Goal: Task Accomplishment & Management: Manage account settings

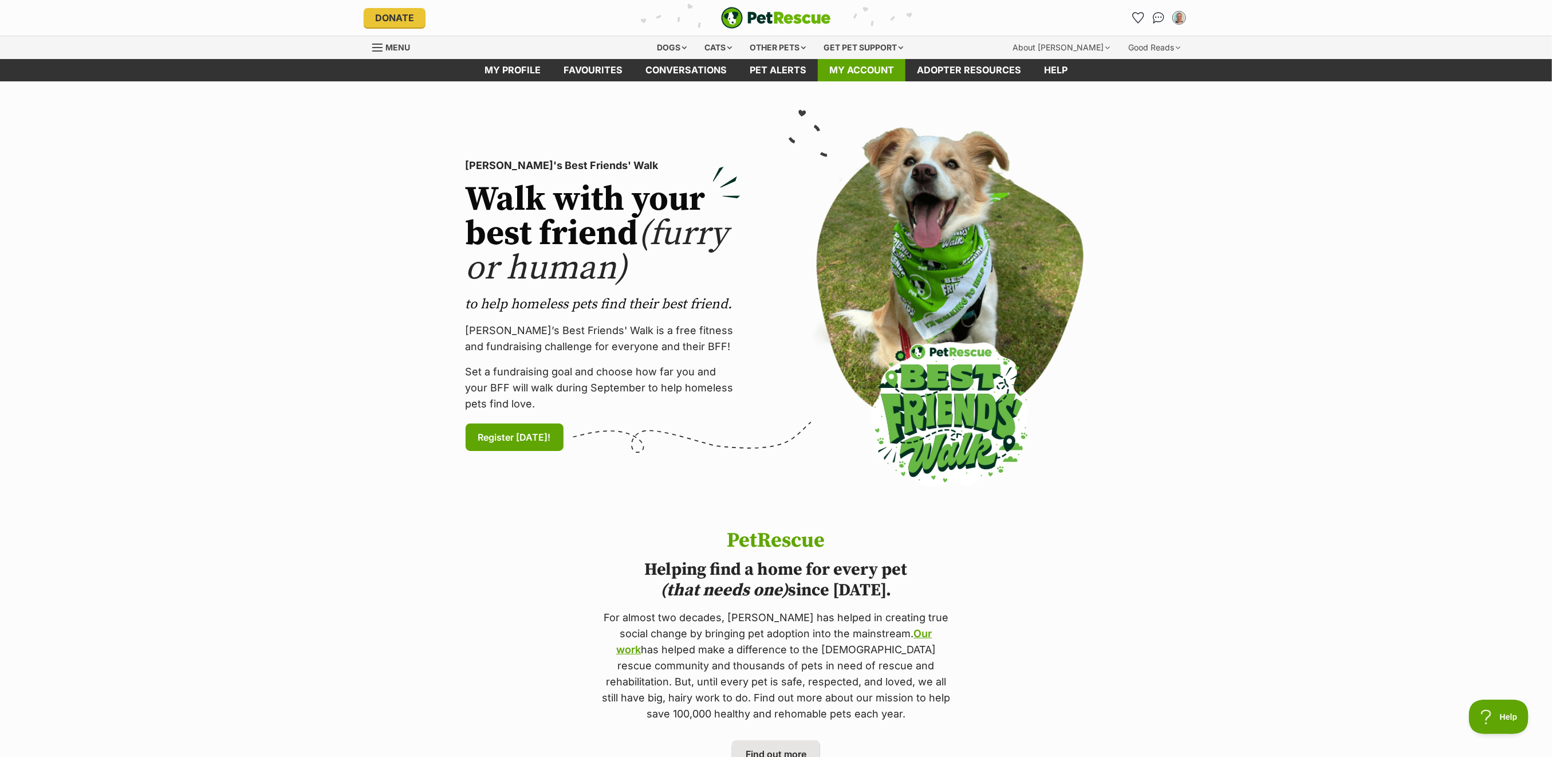
click at [864, 68] on link "My account" at bounding box center [862, 70] width 88 height 22
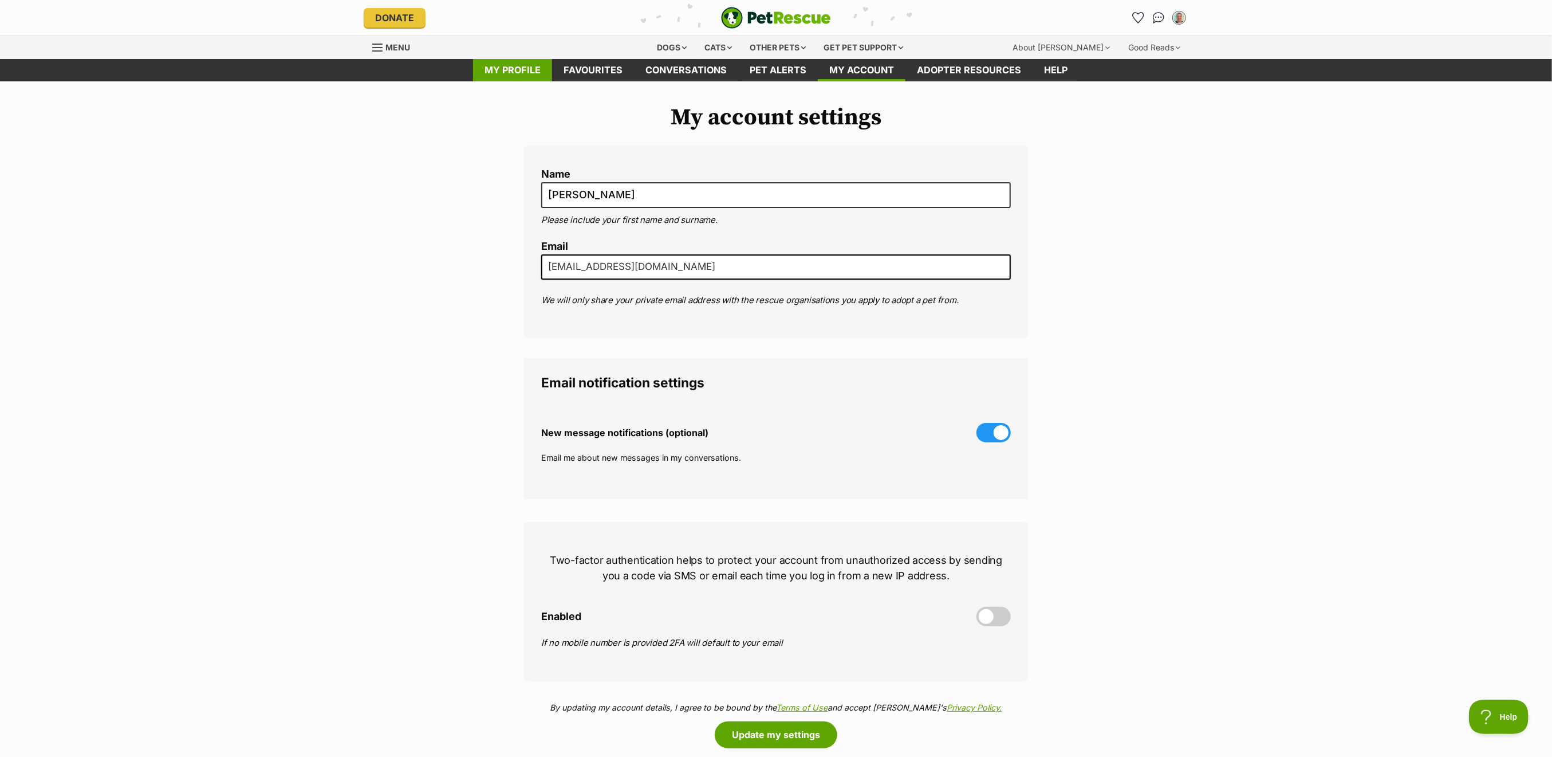
click at [517, 72] on link "My profile" at bounding box center [512, 70] width 79 height 22
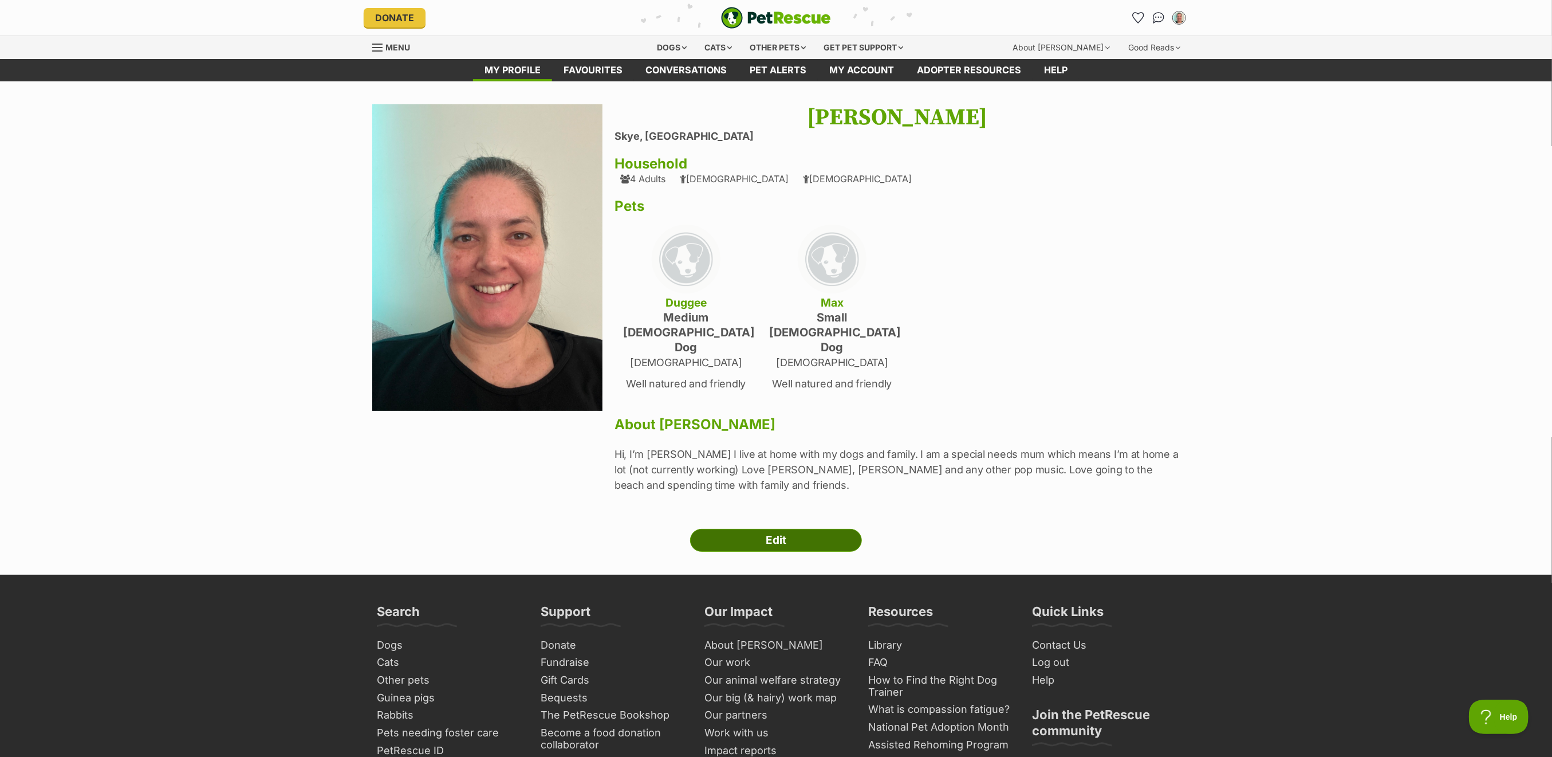
click at [792, 529] on link "Edit" at bounding box center [776, 540] width 172 height 23
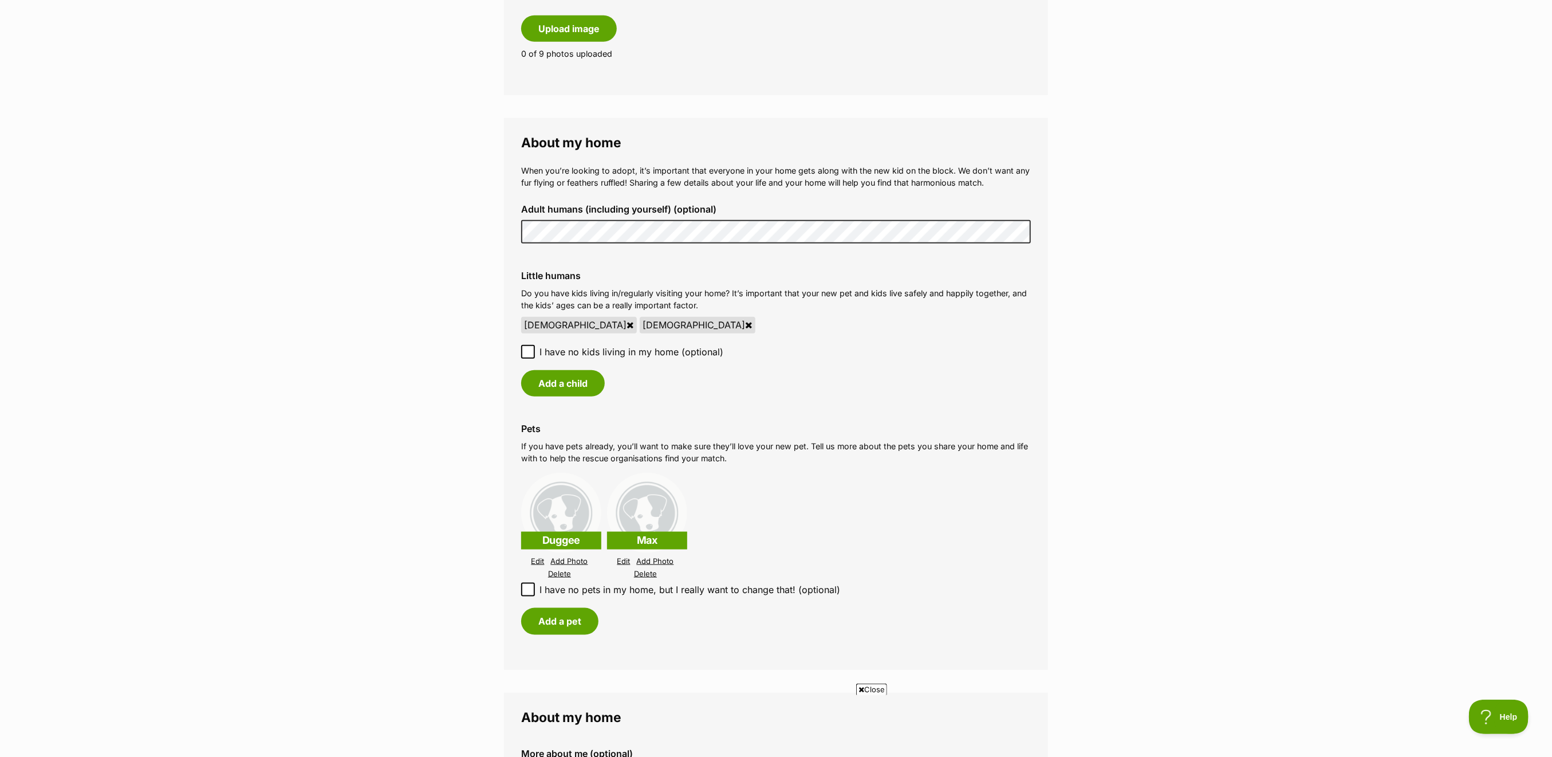
scroll to position [916, 0]
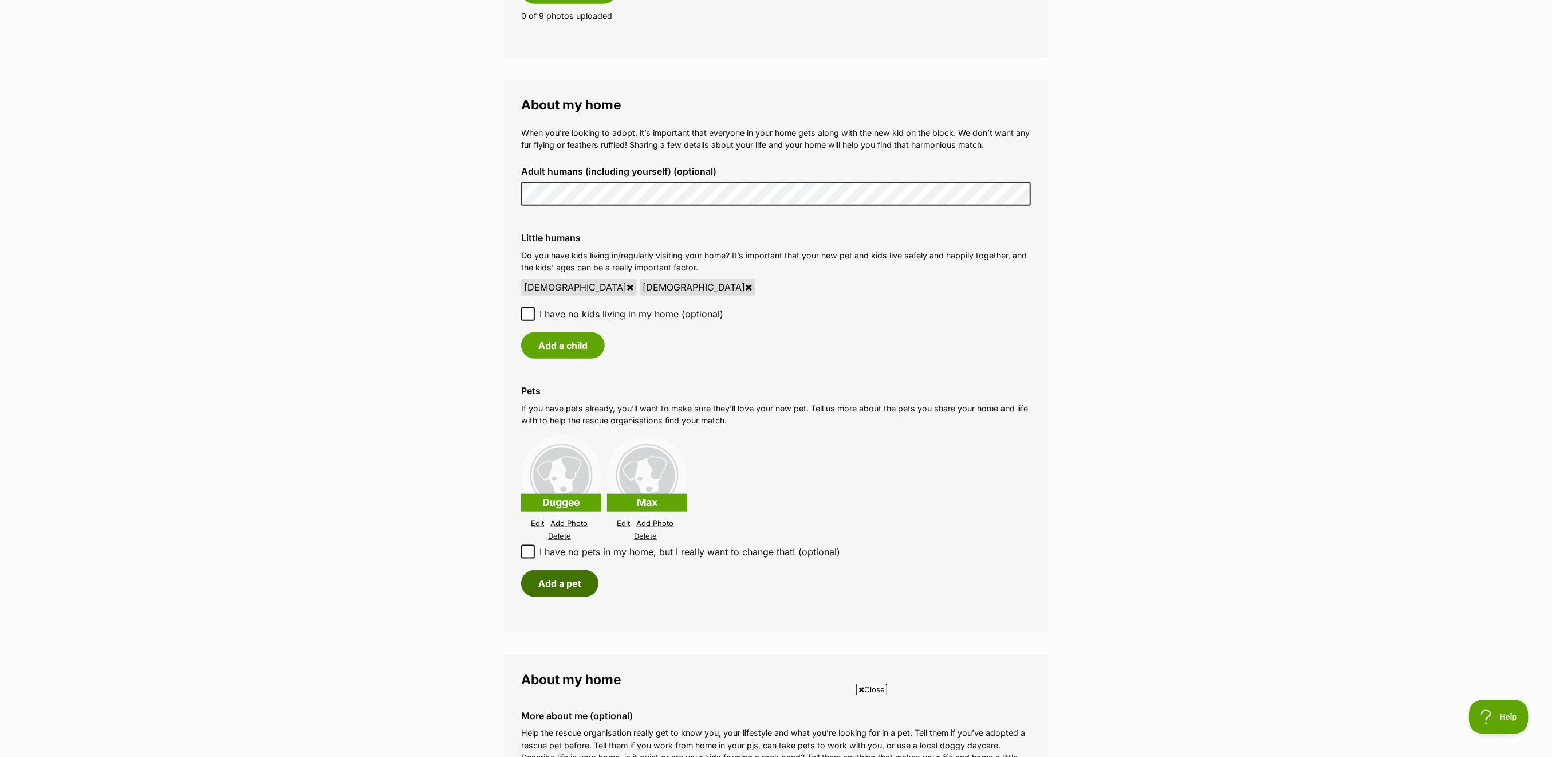
click at [560, 570] on button "Add a pet" at bounding box center [559, 583] width 77 height 26
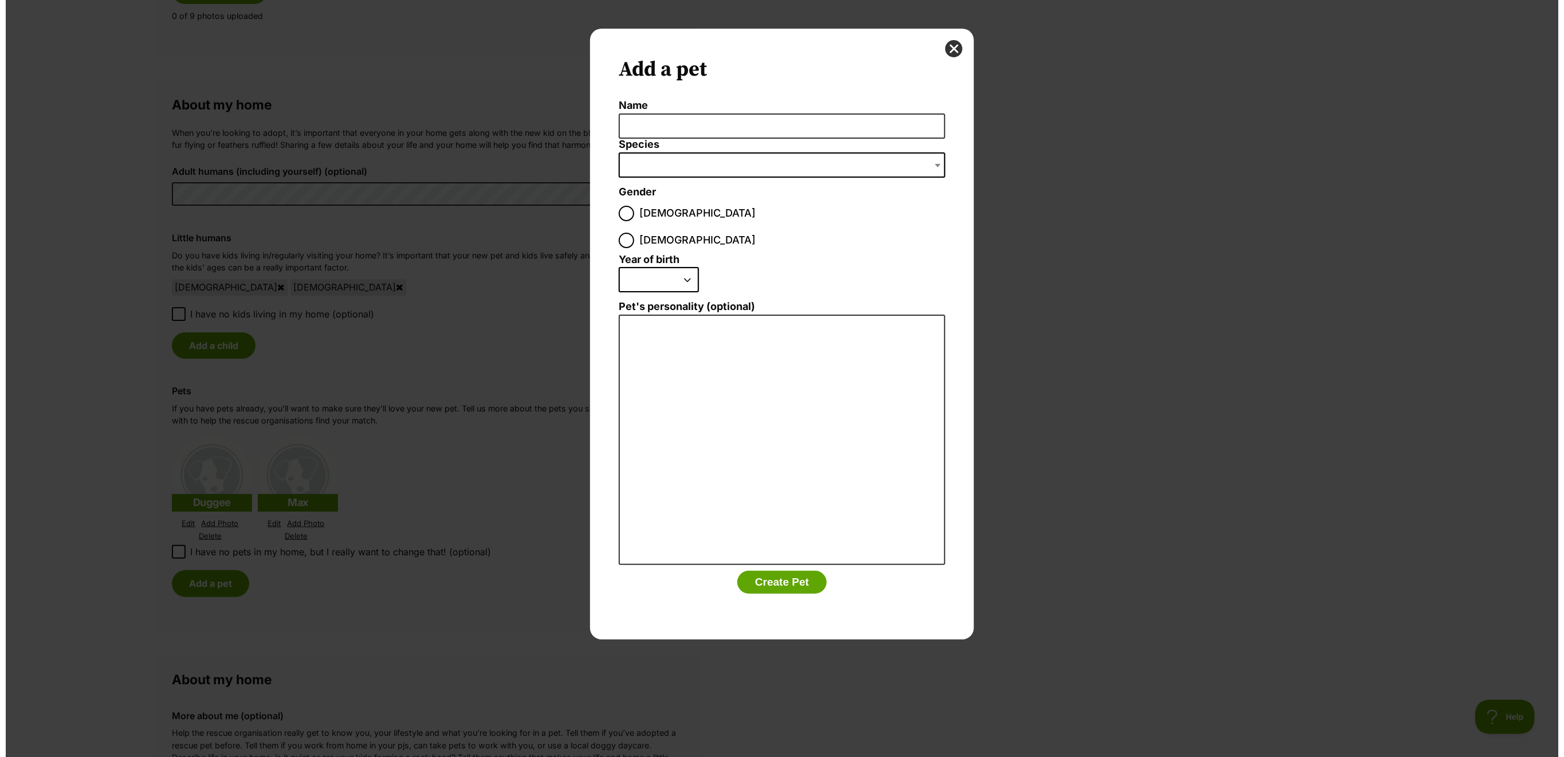
scroll to position [0, 0]
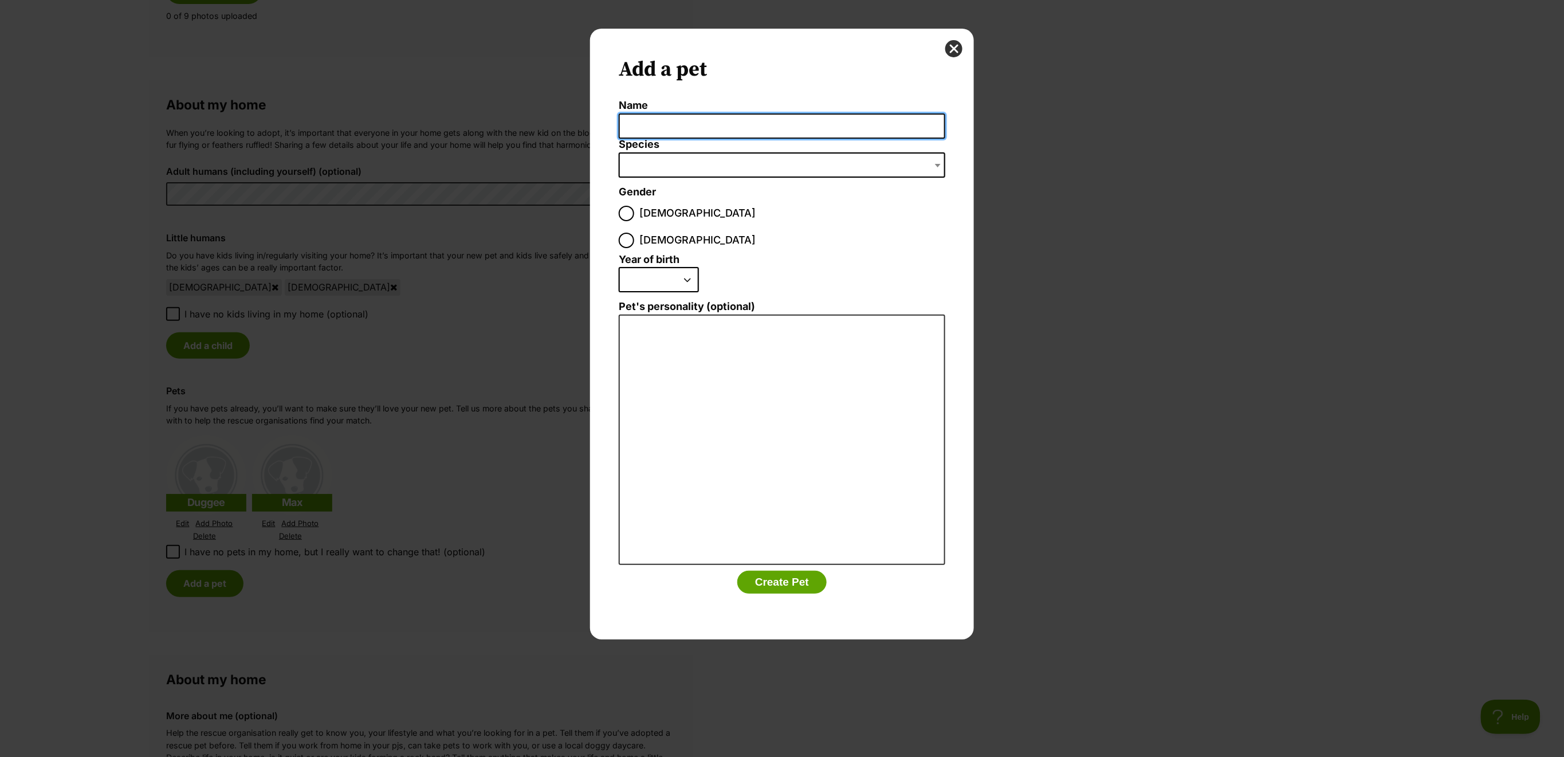
click at [755, 123] on input "Name" at bounding box center [782, 126] width 326 height 26
type input "Bear"
click at [750, 153] on span "Dialog Window - Close (Press escape to close)" at bounding box center [782, 164] width 326 height 25
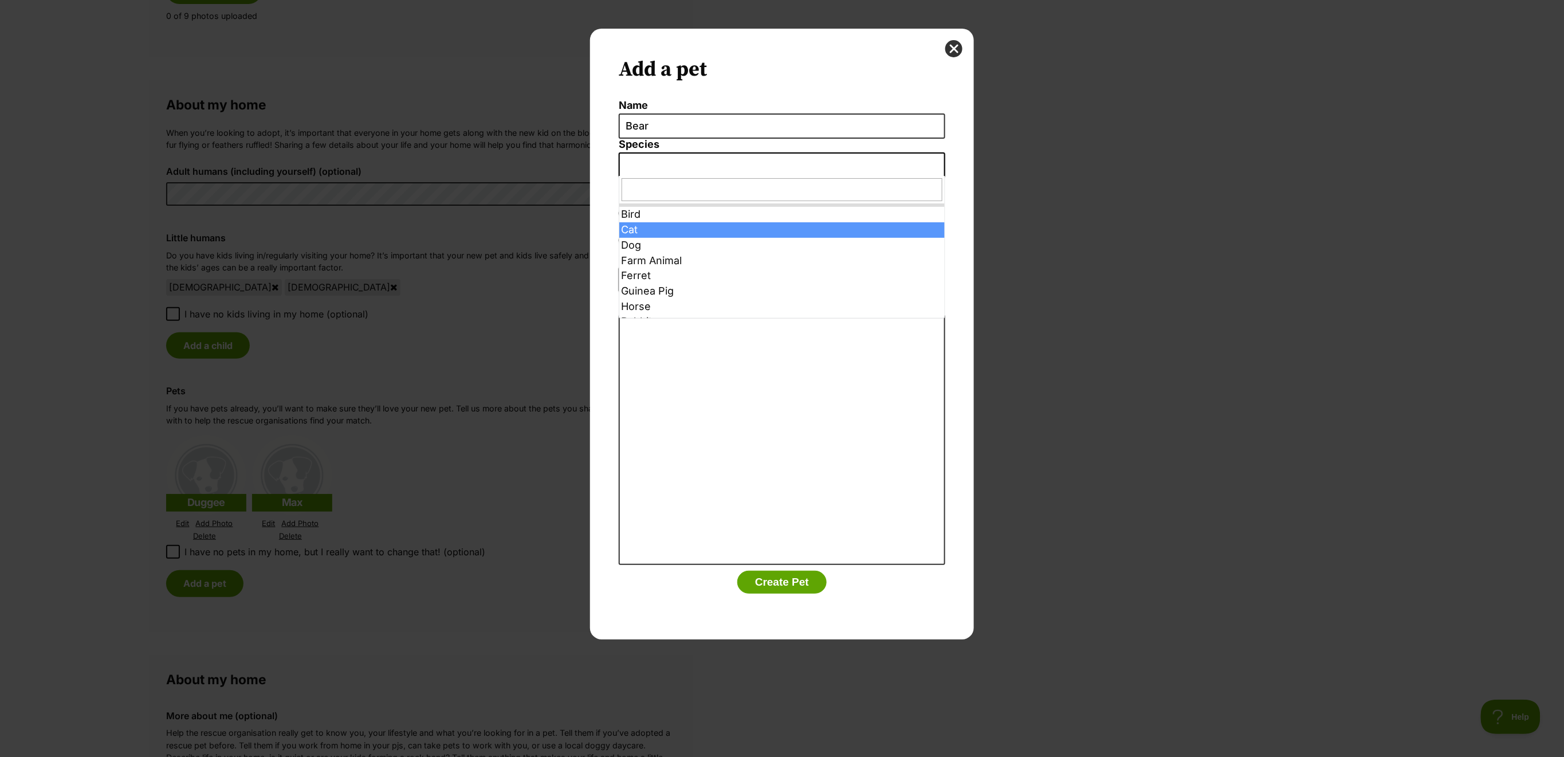
select select "2"
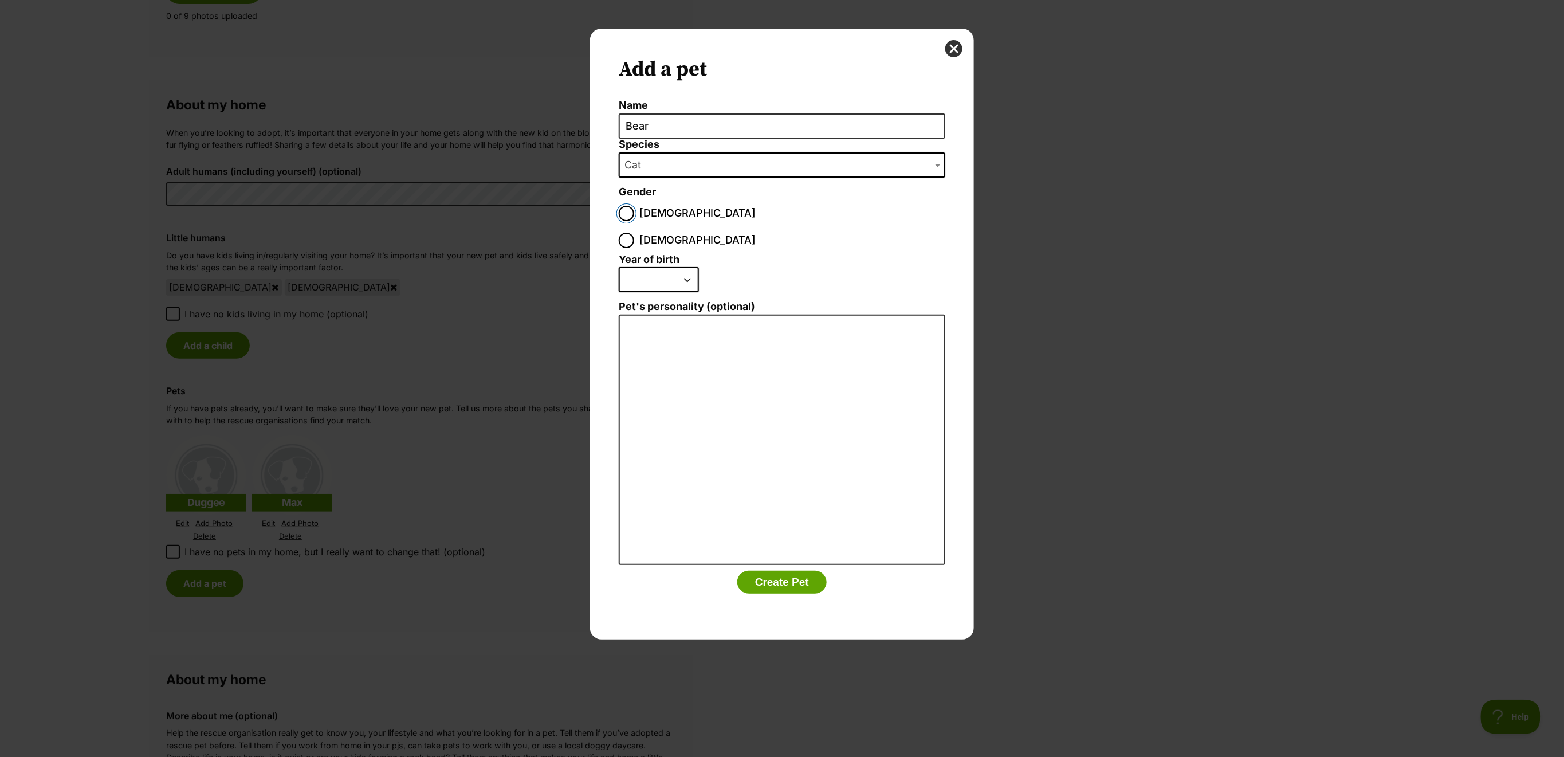
click at [627, 211] on input "Male" at bounding box center [626, 213] width 15 height 15
radio input "true"
click at [631, 267] on select "2025 2024 2023 2022 2021 2020 2019 2018 2017 2016 2015 2014 2013 2012 2011 2010…" at bounding box center [659, 279] width 80 height 25
select select "2023"
click at [619, 267] on select "2025 2024 2023 2022 2021 2020 2019 2018 2017 2016 2015 2014 2013 2012 2011 2010…" at bounding box center [659, 279] width 80 height 25
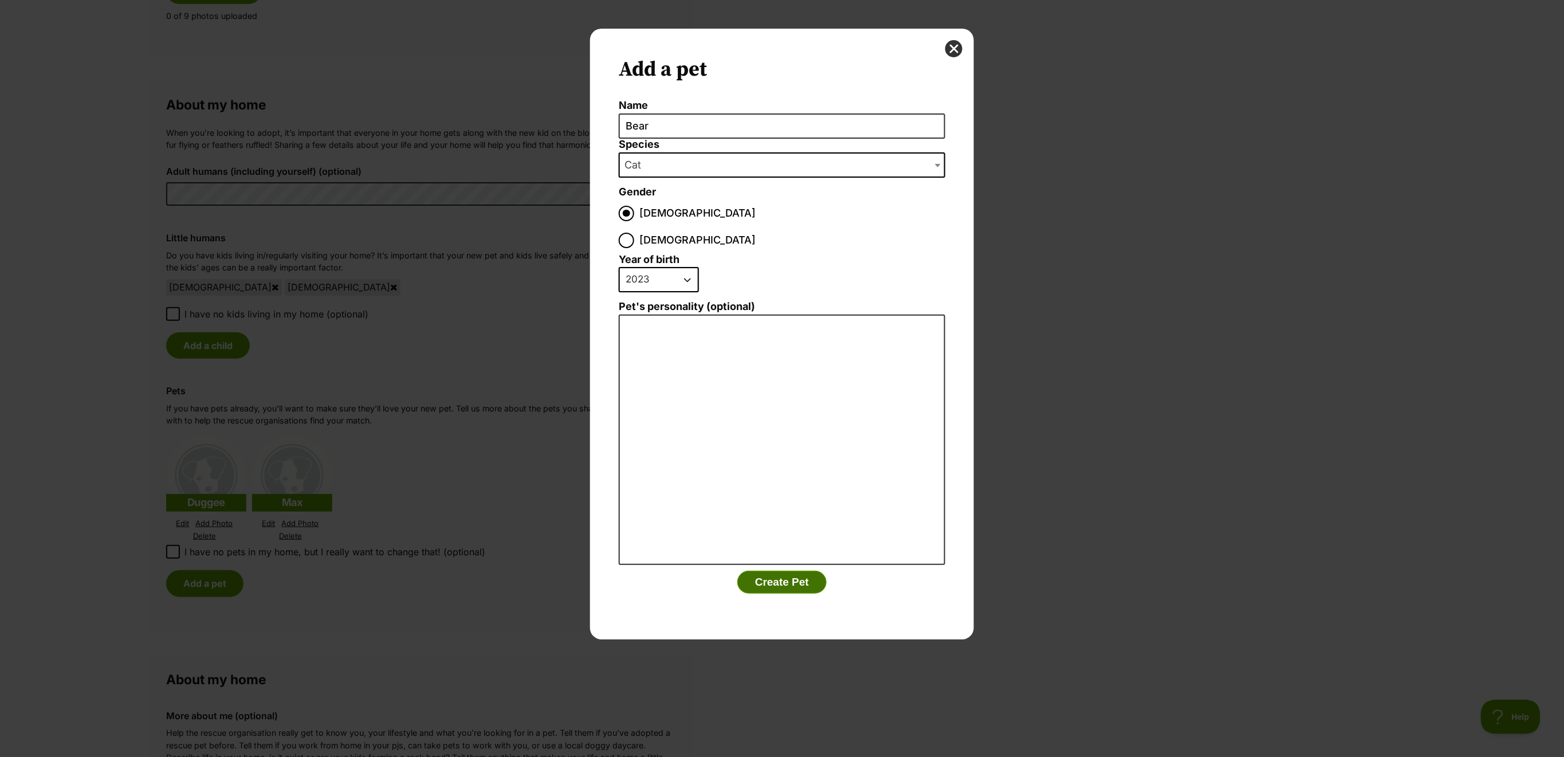
click at [792, 570] on button "Create Pet" at bounding box center [781, 581] width 89 height 23
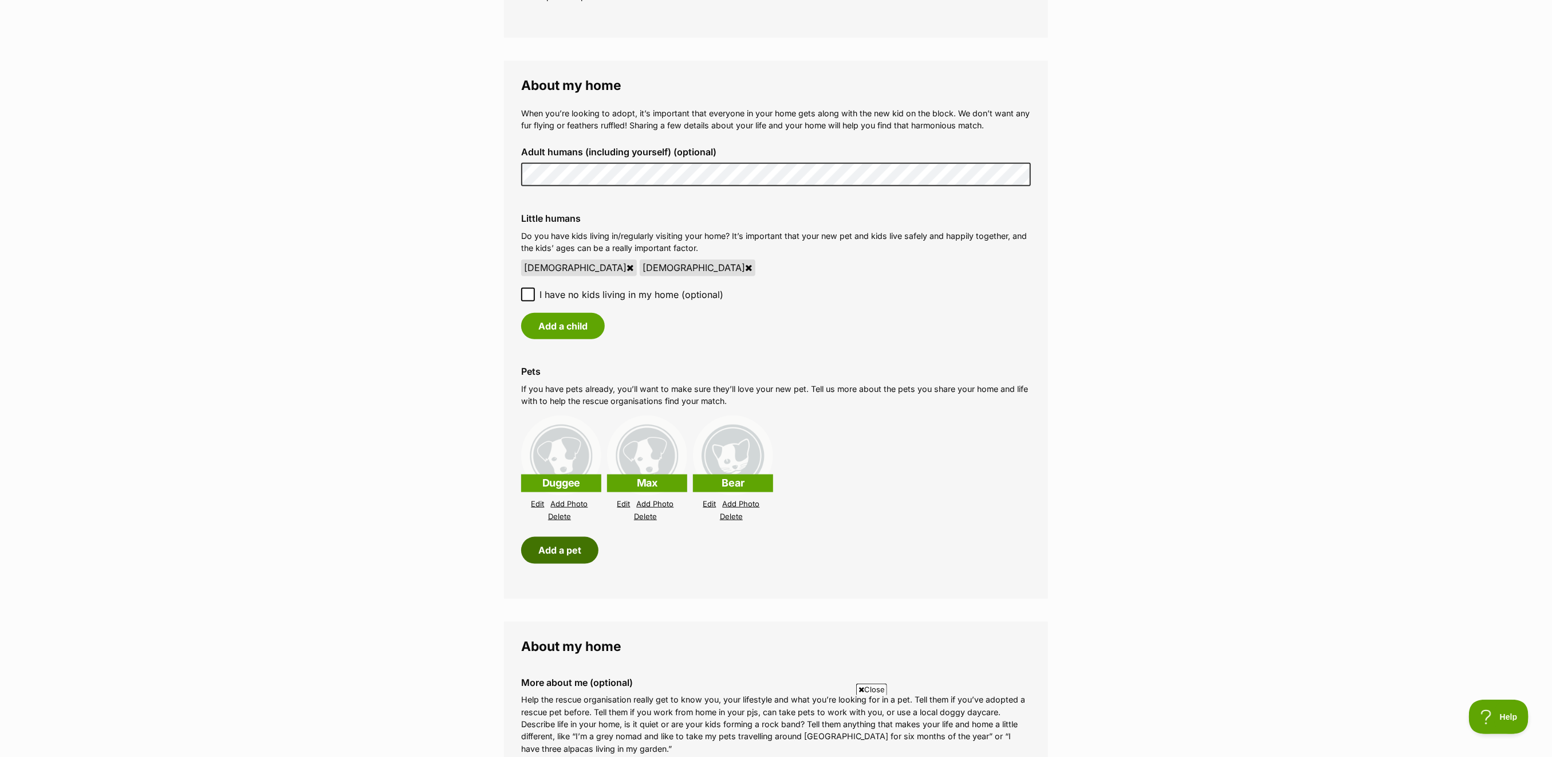
scroll to position [840, 0]
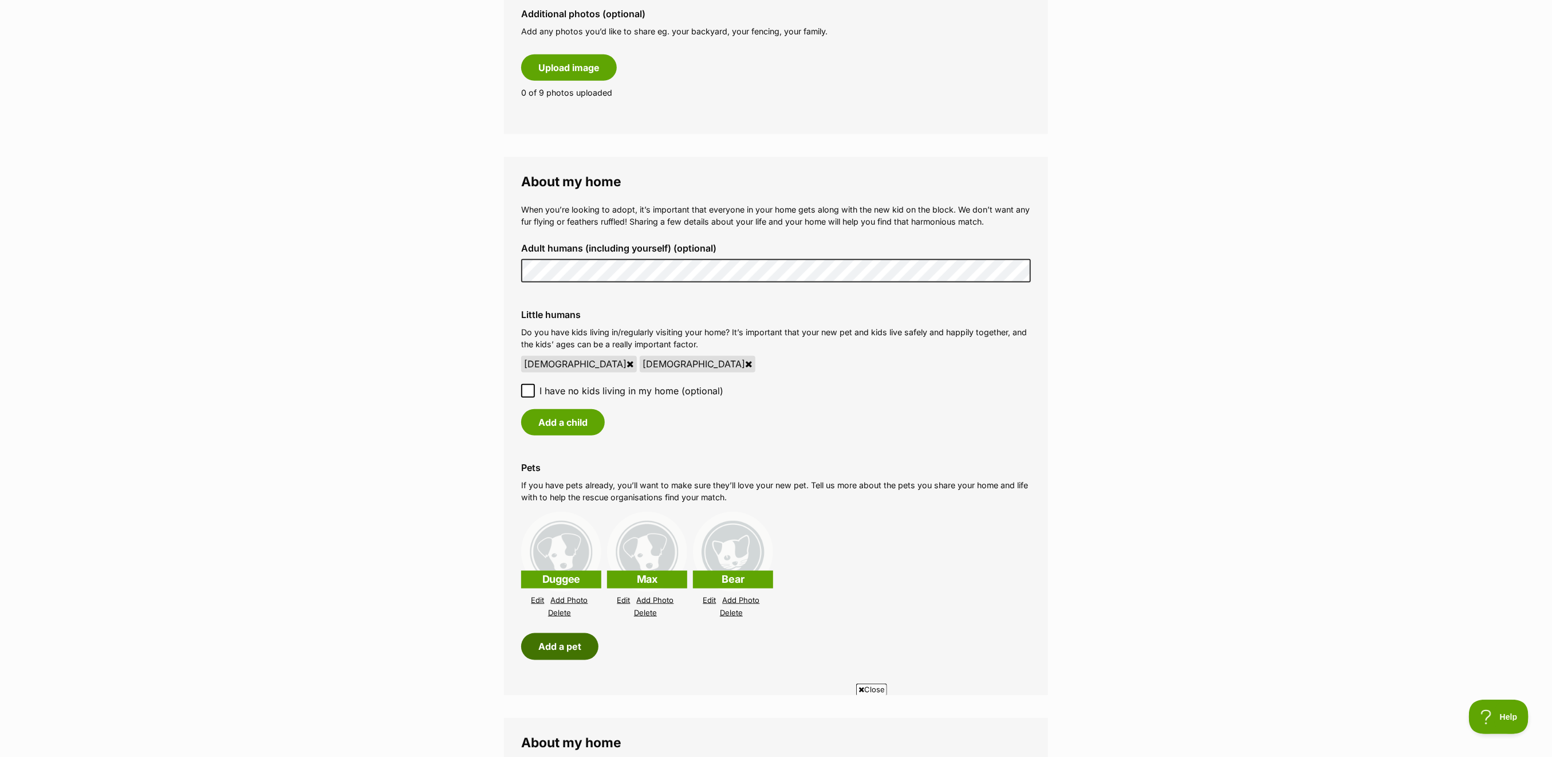
click at [574, 640] on button "Add a pet" at bounding box center [559, 646] width 77 height 26
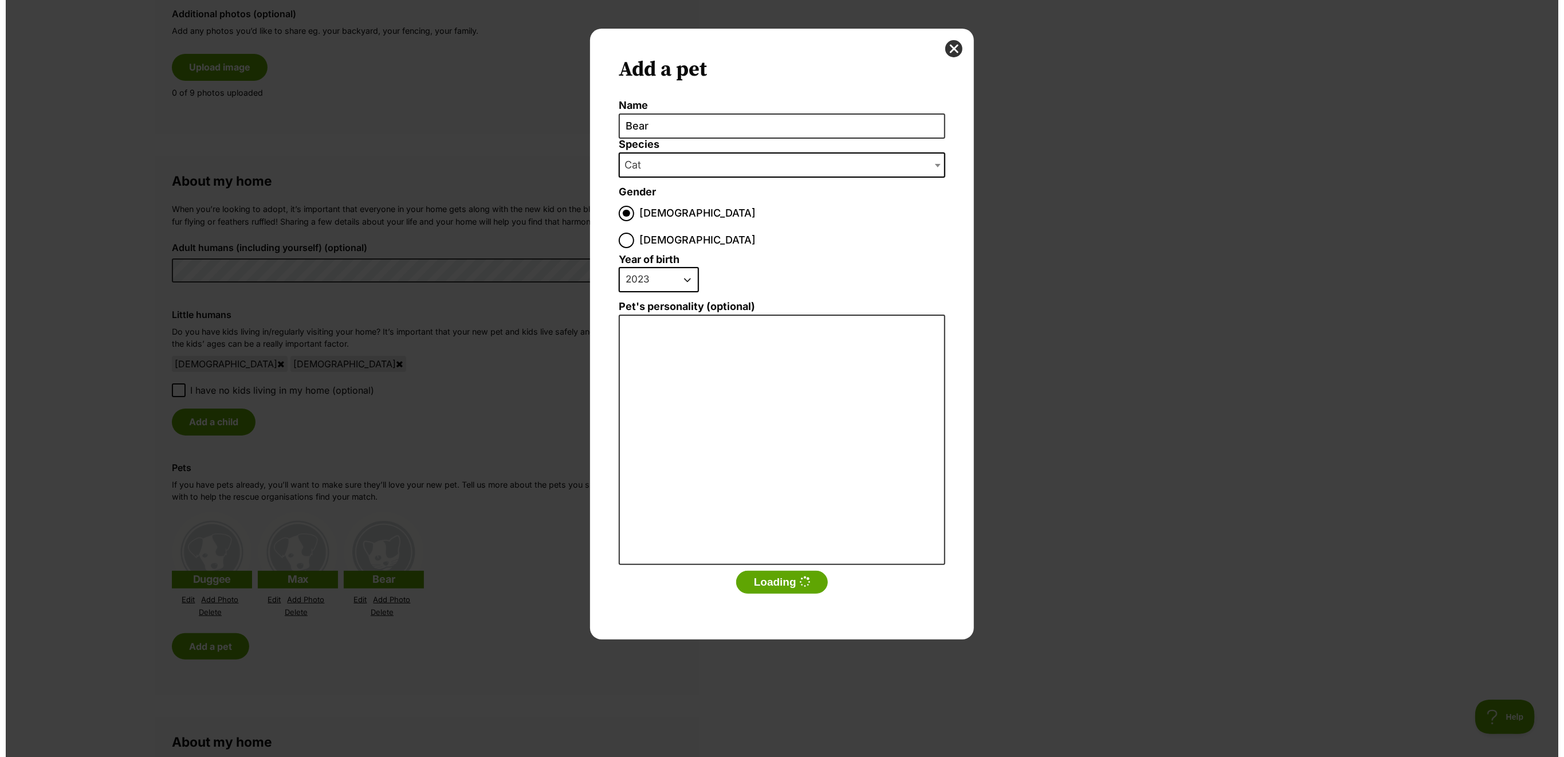
scroll to position [0, 0]
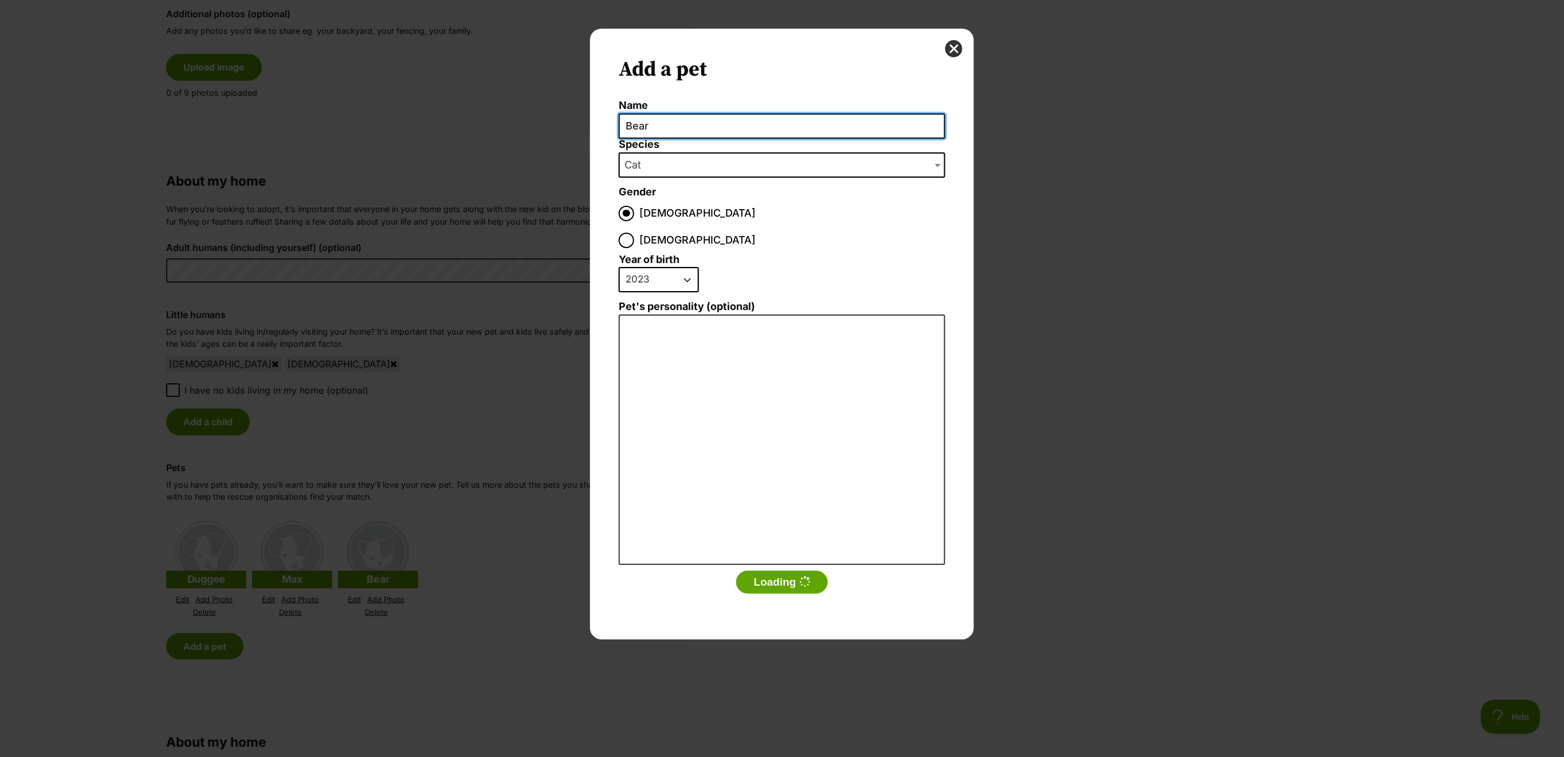
click at [665, 125] on input "Bear" at bounding box center [782, 126] width 326 height 26
drag, startPoint x: 649, startPoint y: 126, endPoint x: 609, endPoint y: 122, distance: 40.3
click at [611, 123] on div "Add a pet Name Bear Species Bird Cat Dog Farm Animal Ferret Guinea Pig Horse Ra…" at bounding box center [782, 334] width 384 height 611
type input "Carol"
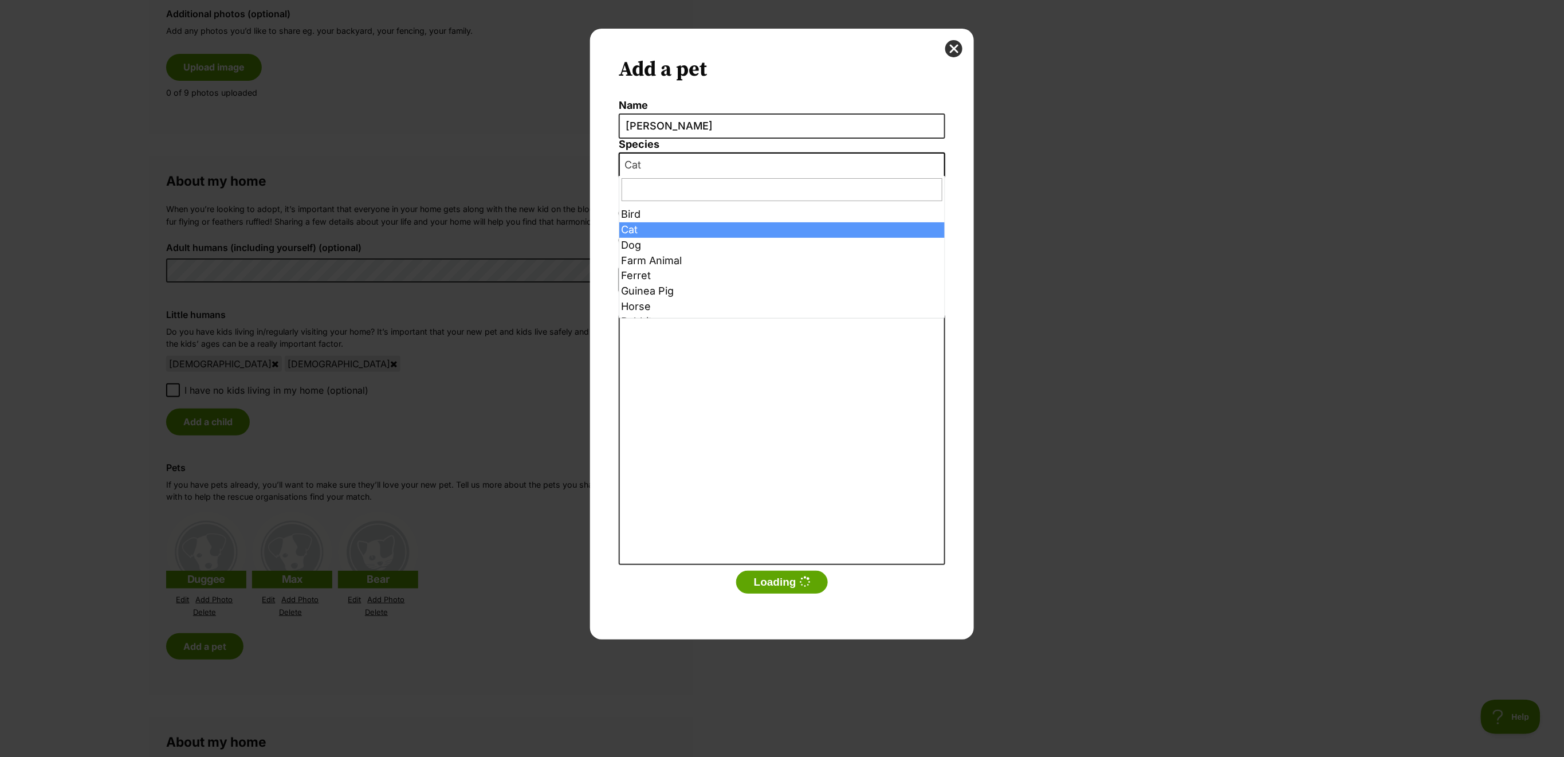
click at [703, 172] on span "Cat" at bounding box center [782, 164] width 326 height 25
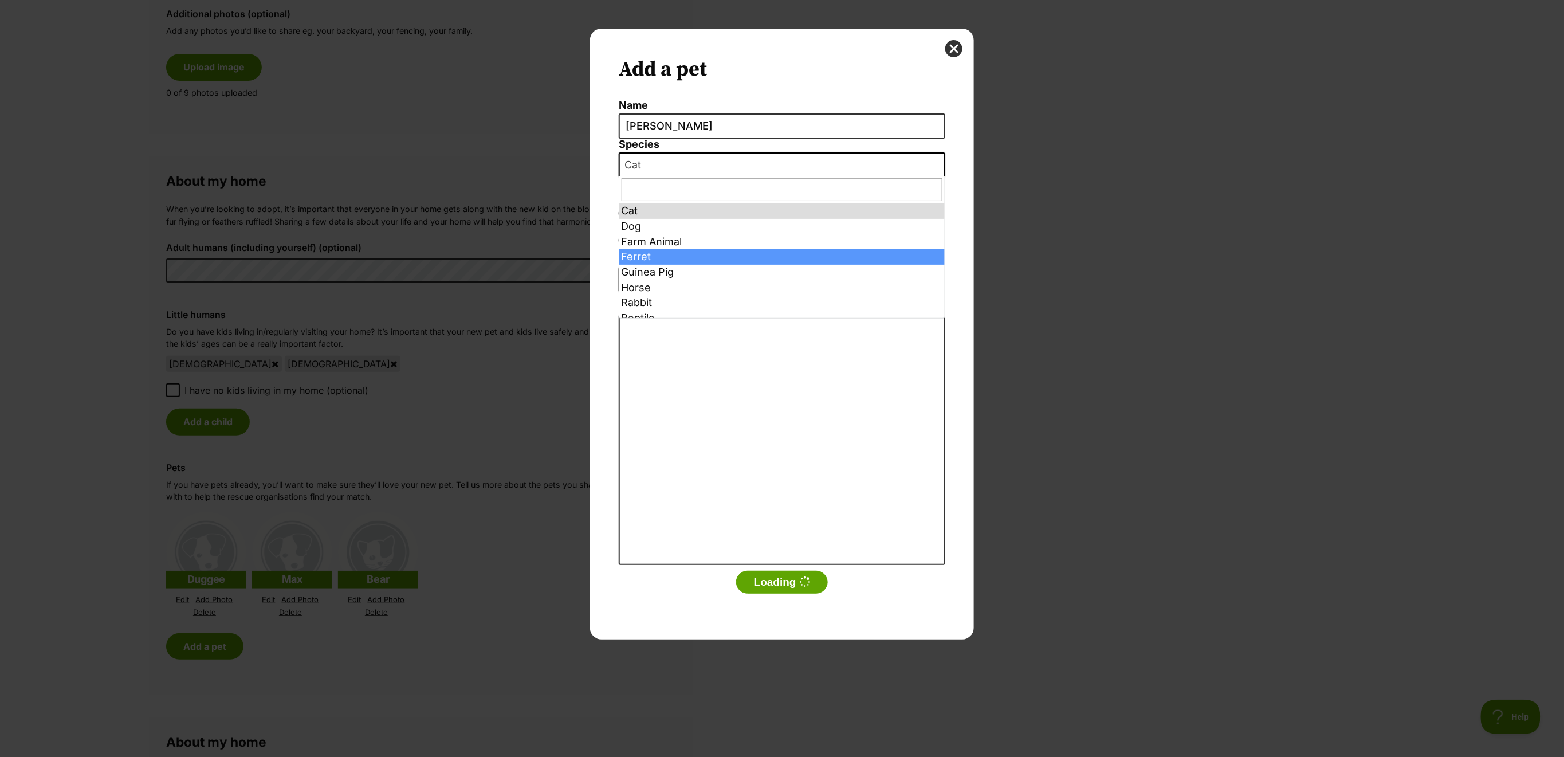
scroll to position [26, 0]
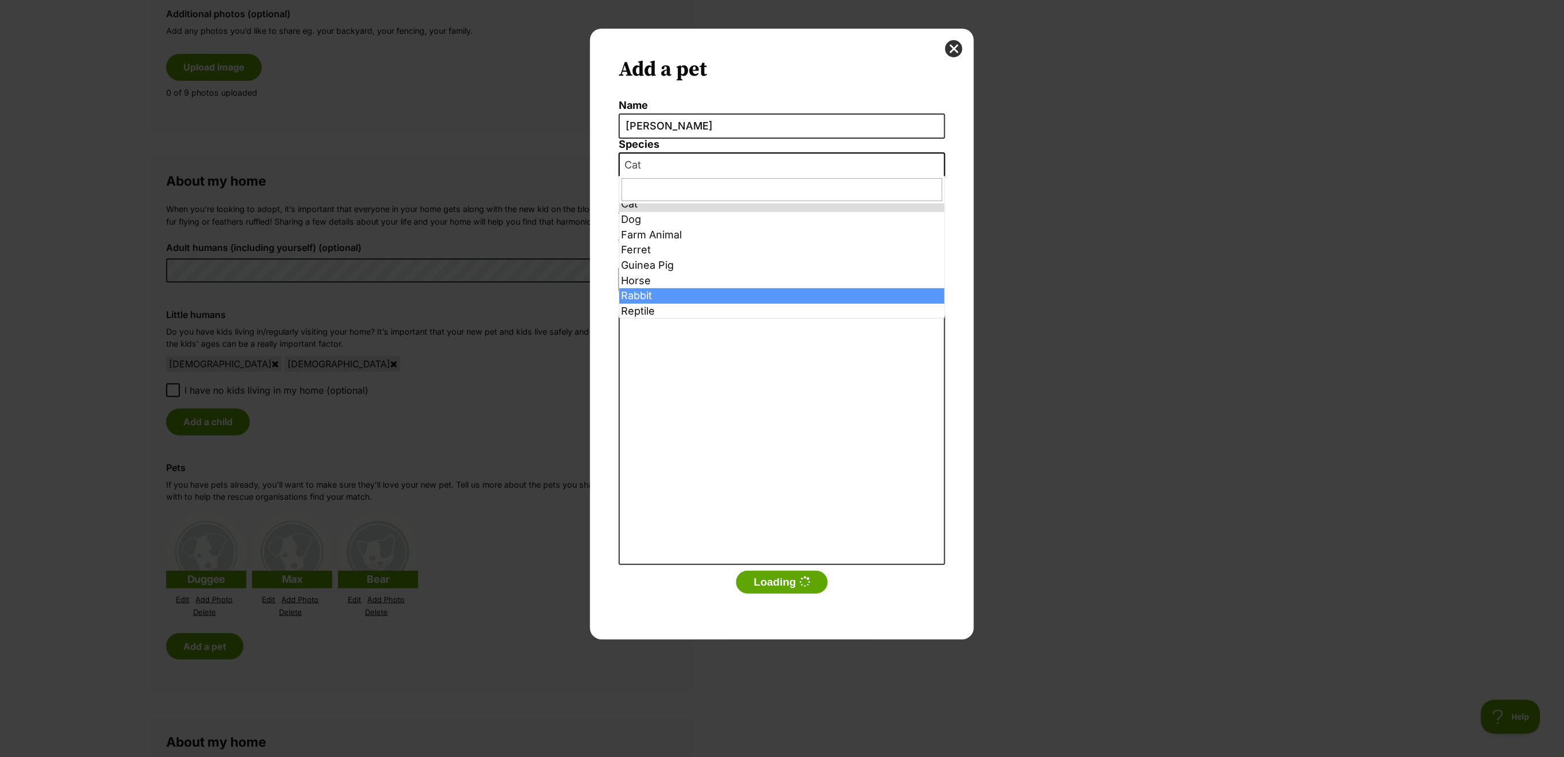
select select "4"
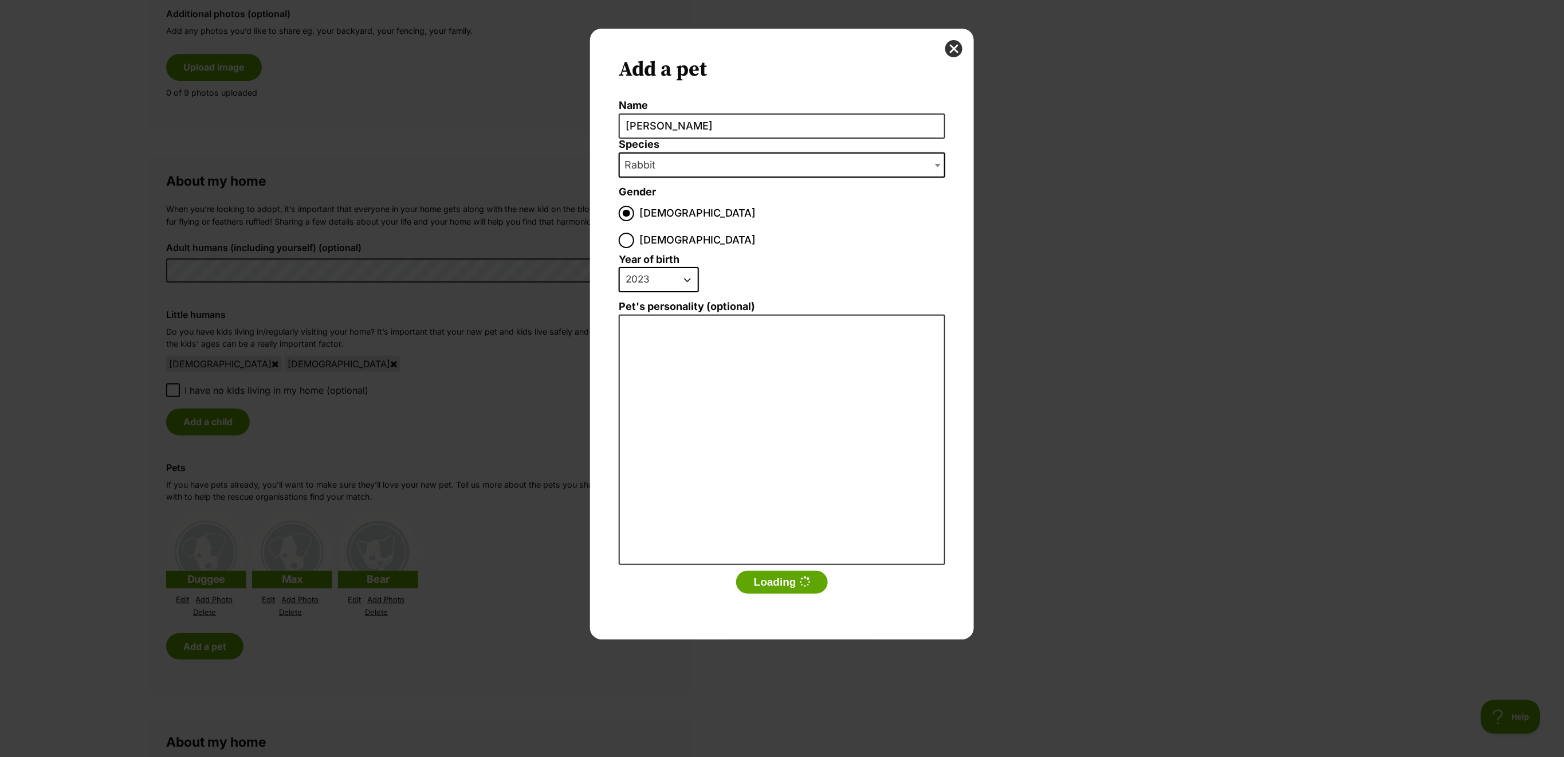
click at [690, 267] on select "2025 2024 2023 2022 2021 2020 2019 2018 2017 2016 2015 2014 2013 2012 2011 2010…" at bounding box center [659, 279] width 80 height 25
select select "2025"
click at [619, 267] on select "2025 2024 2023 2022 2021 2020 2019 2018 2017 2016 2015 2014 2013 2012 2011 2010…" at bounding box center [659, 279] width 80 height 25
click at [843, 254] on fieldset "Year of birth 2025 2024 2023 2022 2021 2020 2019 2018 2017 2016 2015 2014 2013 …" at bounding box center [782, 277] width 326 height 47
click at [782, 570] on button "Loading" at bounding box center [782, 581] width 92 height 23
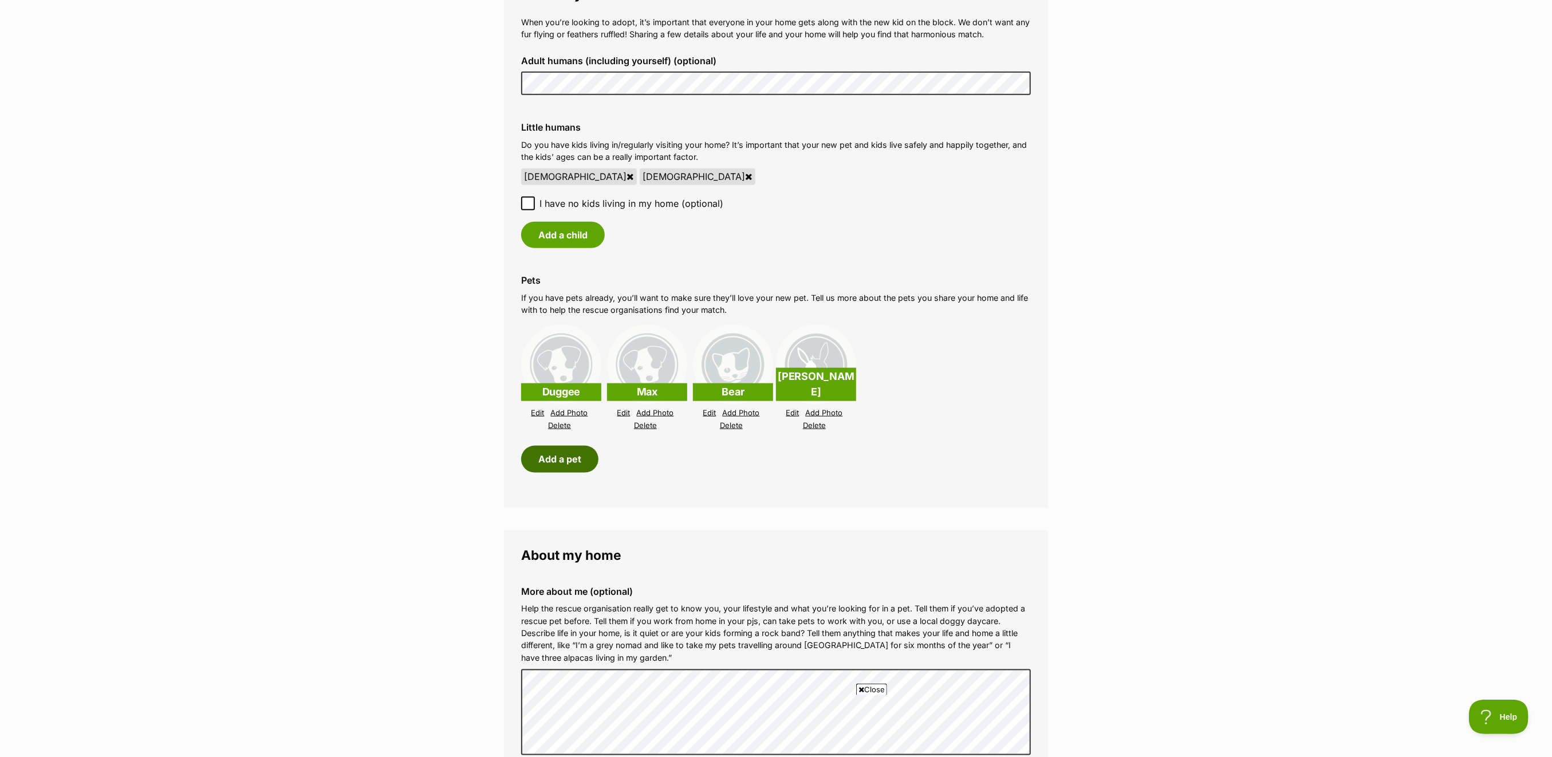
scroll to position [1068, 0]
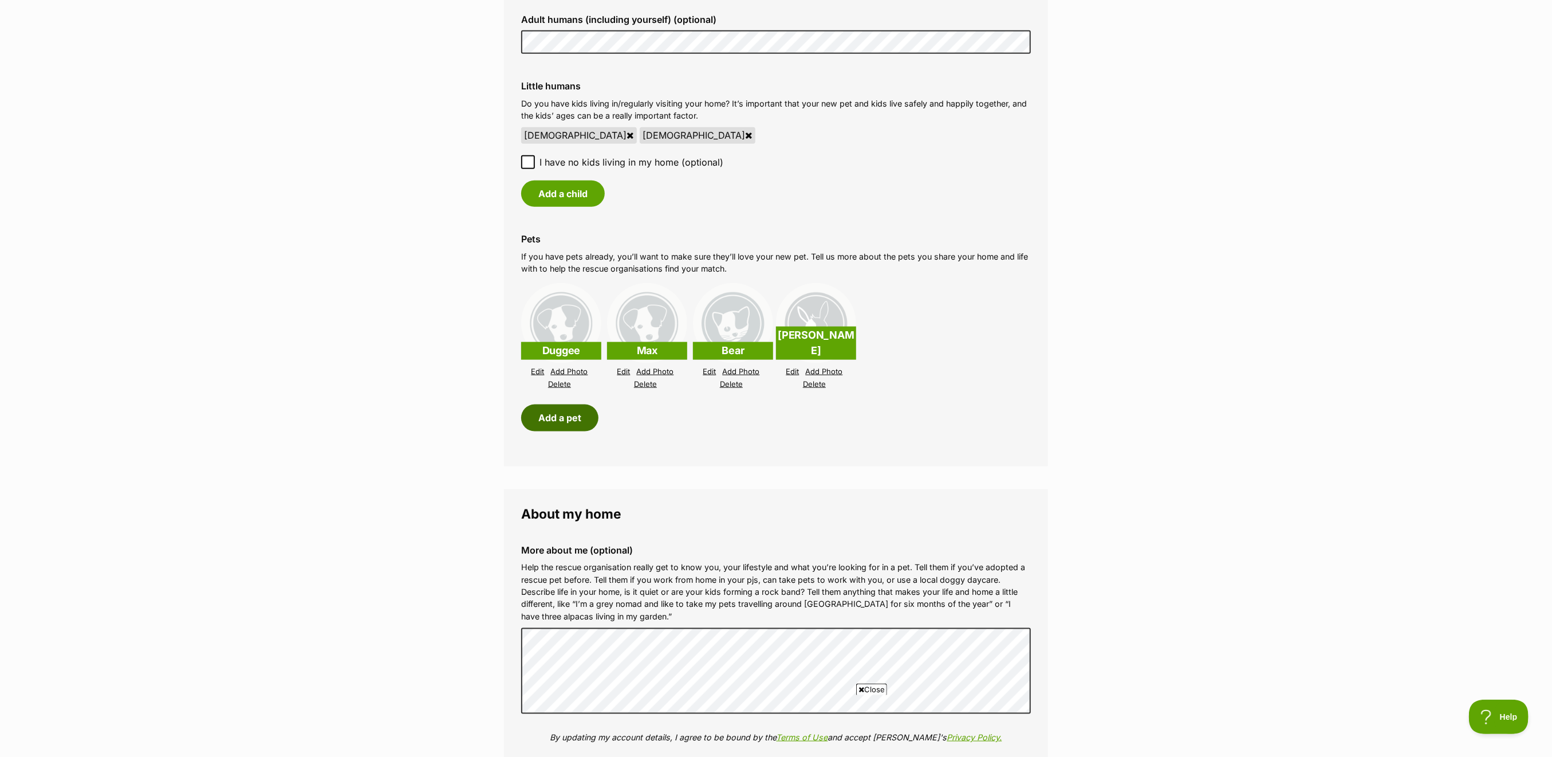
click at [581, 404] on button "Add a pet" at bounding box center [559, 417] width 77 height 26
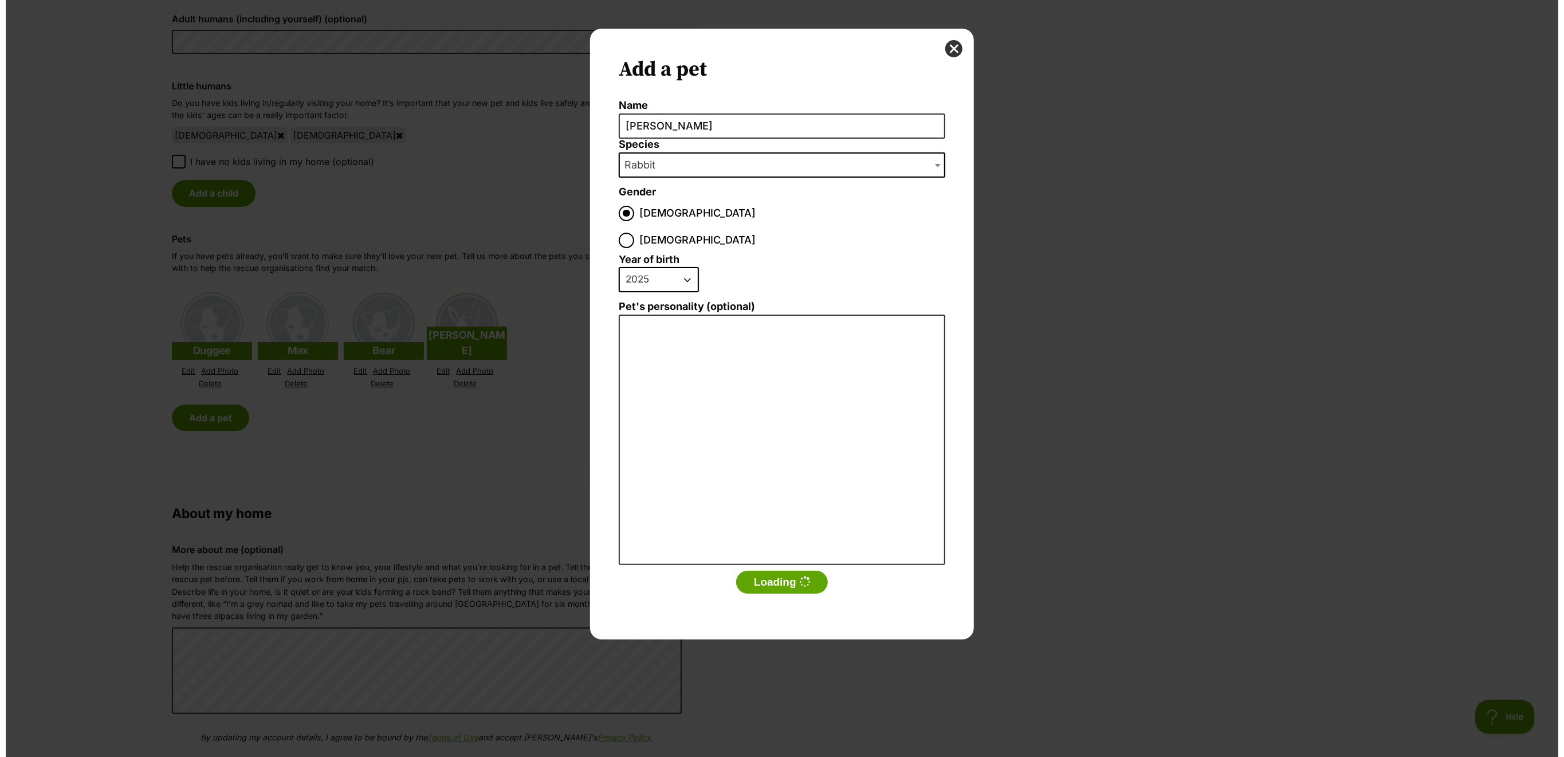
scroll to position [0, 0]
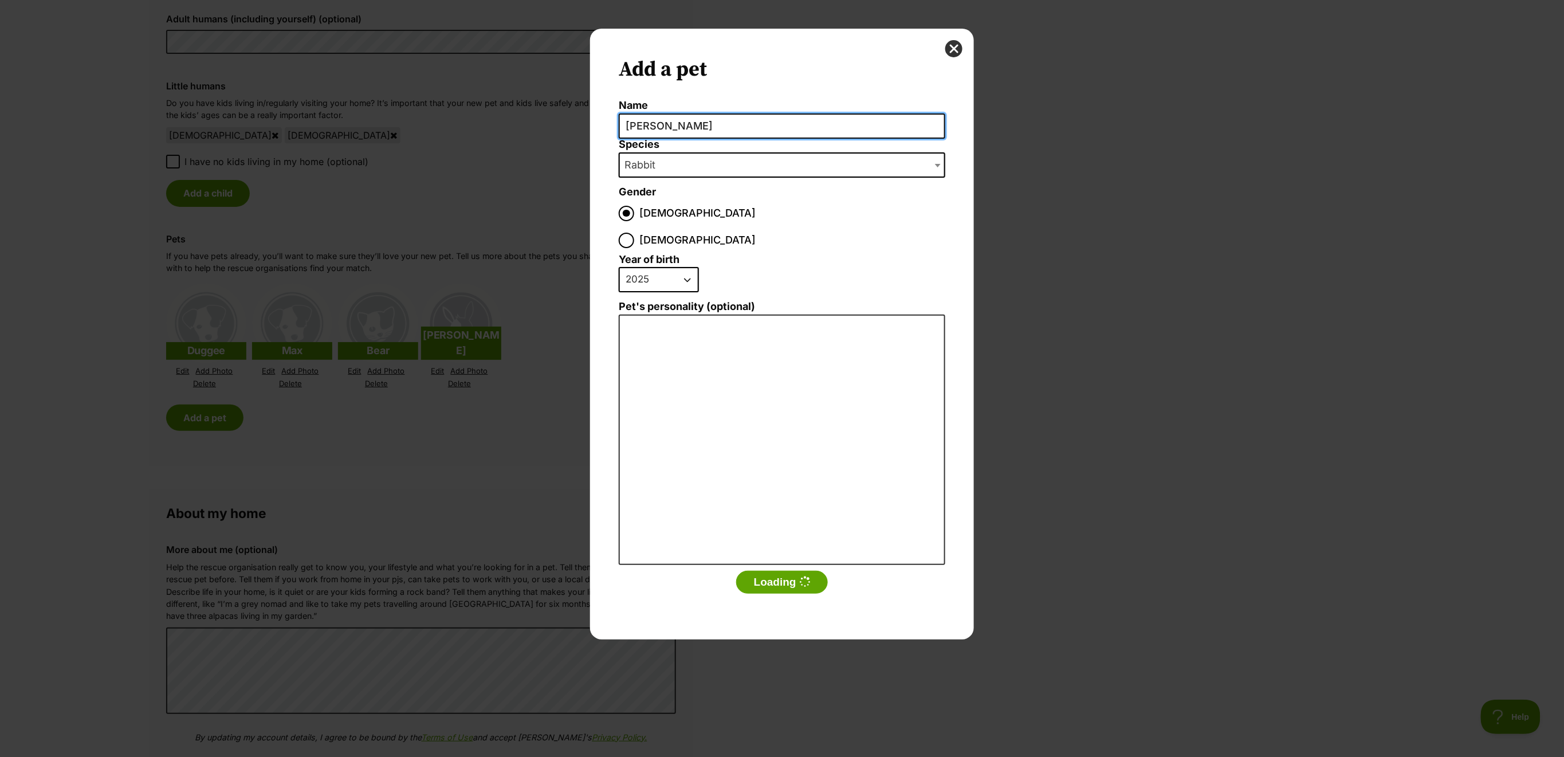
drag, startPoint x: 672, startPoint y: 123, endPoint x: 574, endPoint y: 129, distance: 97.5
click at [574, 129] on div "Add a pet Name Carol Species Bird Cat Dog Farm Animal Ferret Guinea Pig Horse R…" at bounding box center [782, 378] width 1564 height 757
type input "Tropical Fish"
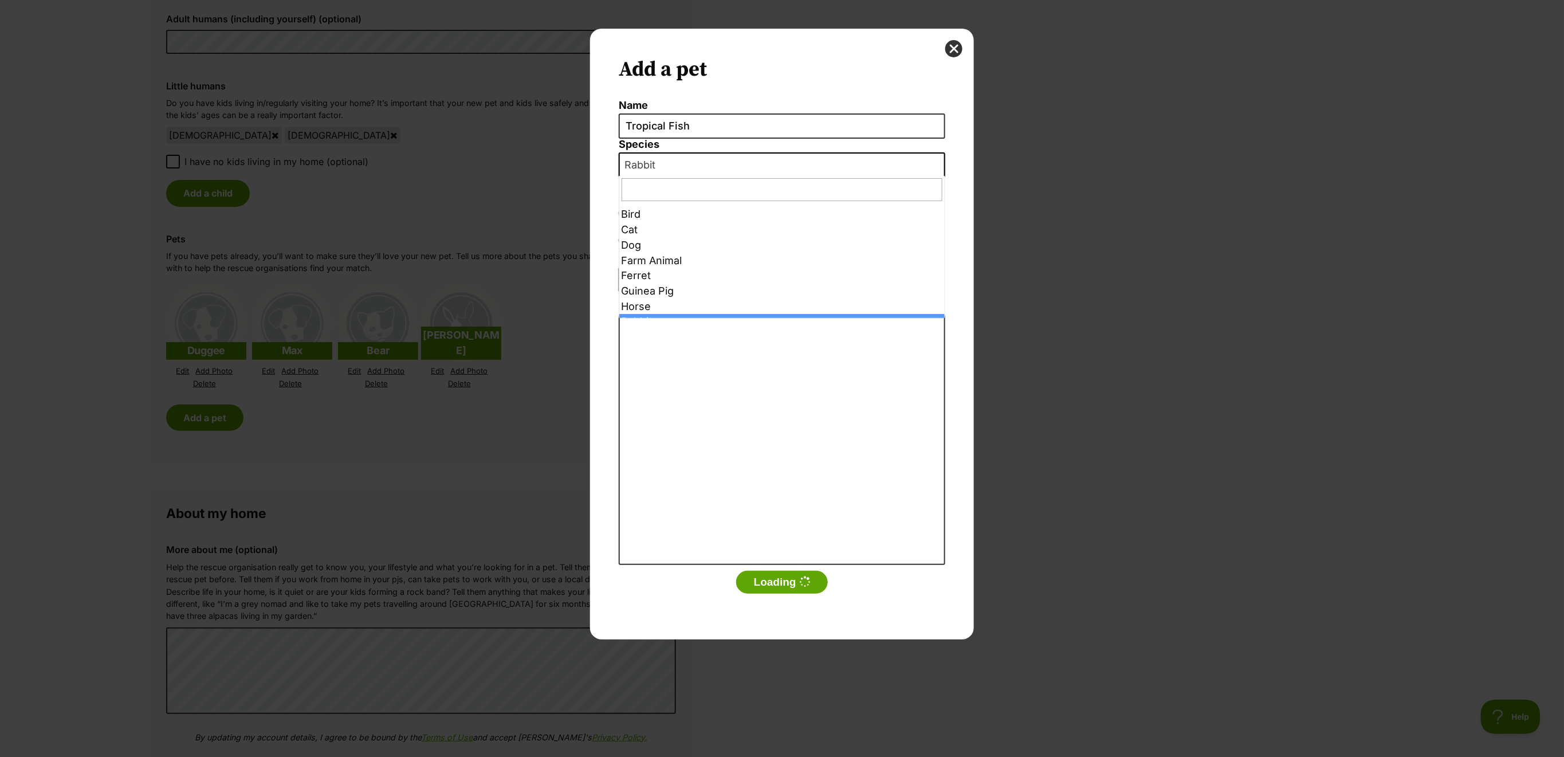
click at [649, 158] on span "Rabbit" at bounding box center [643, 165] width 47 height 16
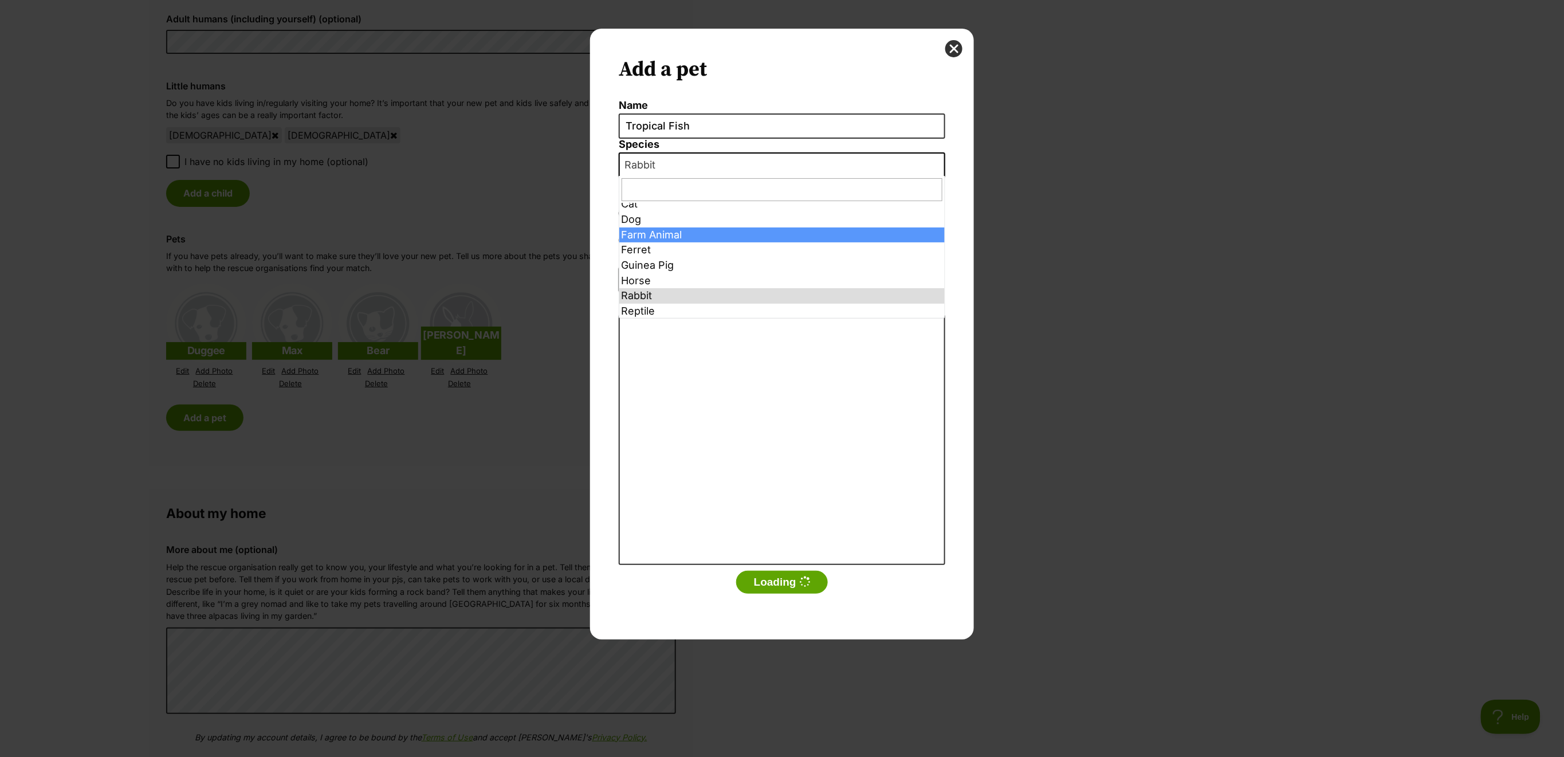
select select "35541"
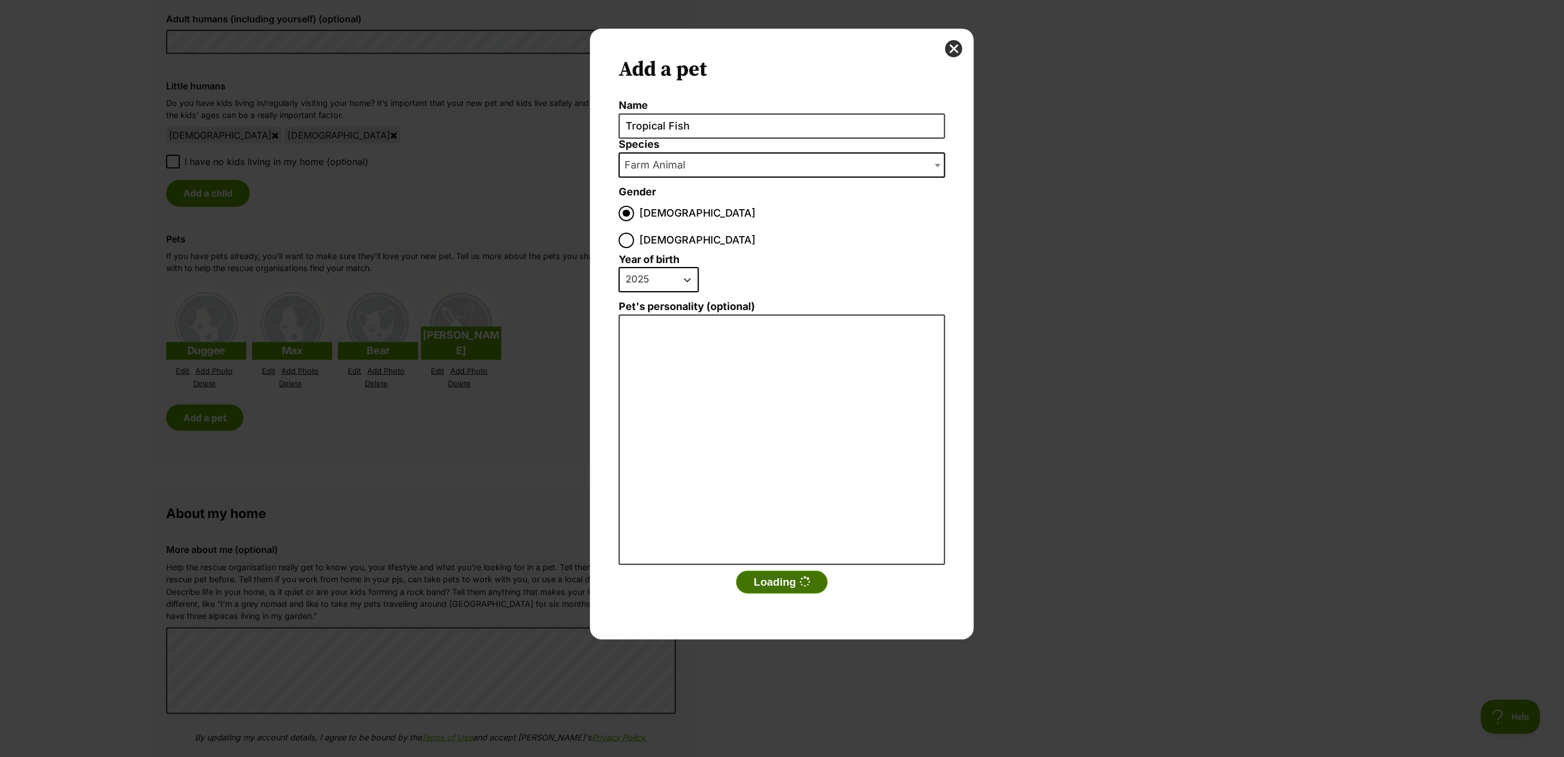
click at [786, 570] on button "Loading" at bounding box center [782, 581] width 92 height 23
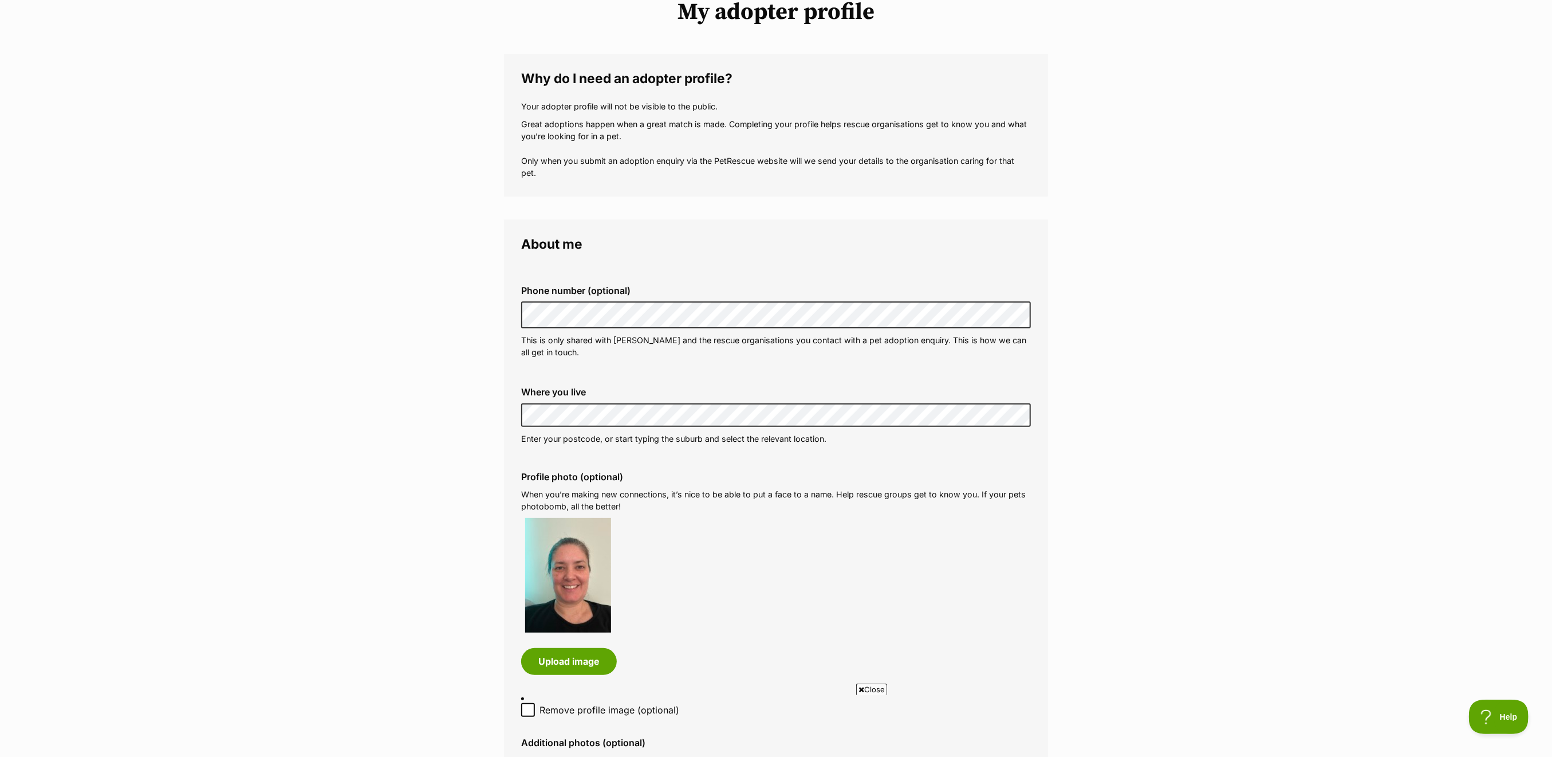
scroll to position [0, 0]
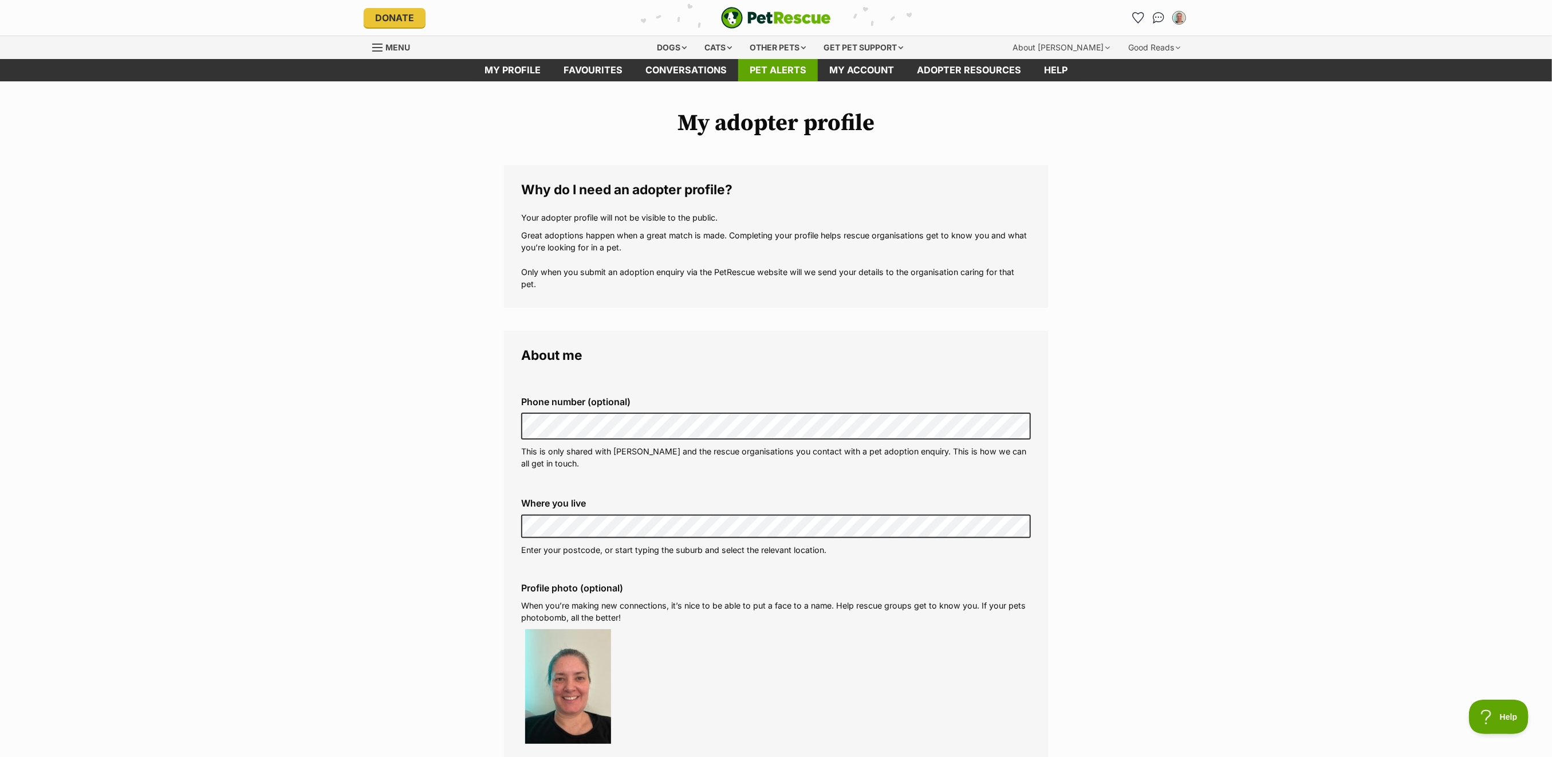
click at [780, 70] on link "Pet alerts" at bounding box center [778, 70] width 80 height 22
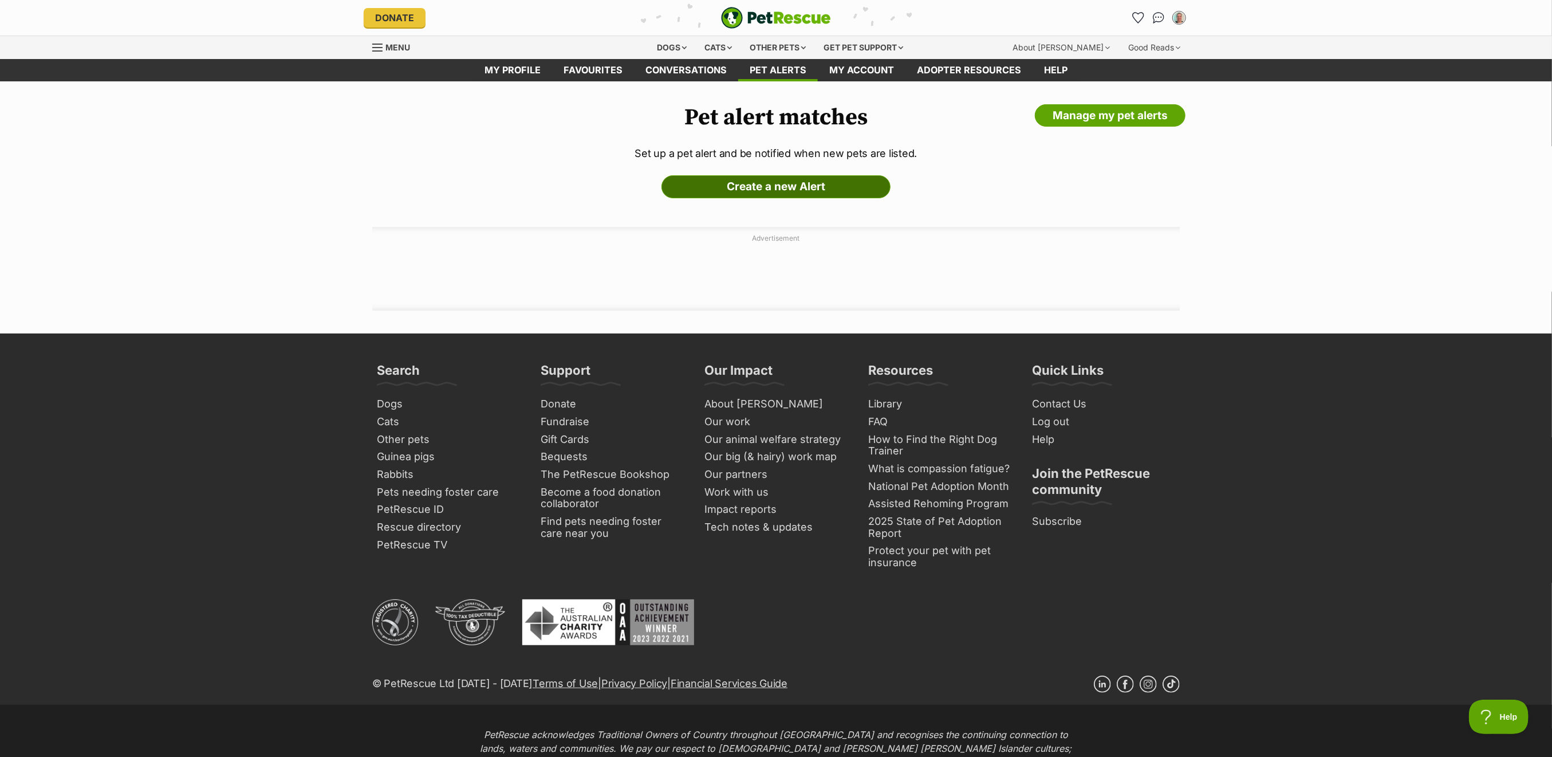
click at [753, 182] on link "Create a new Alert" at bounding box center [776, 186] width 229 height 23
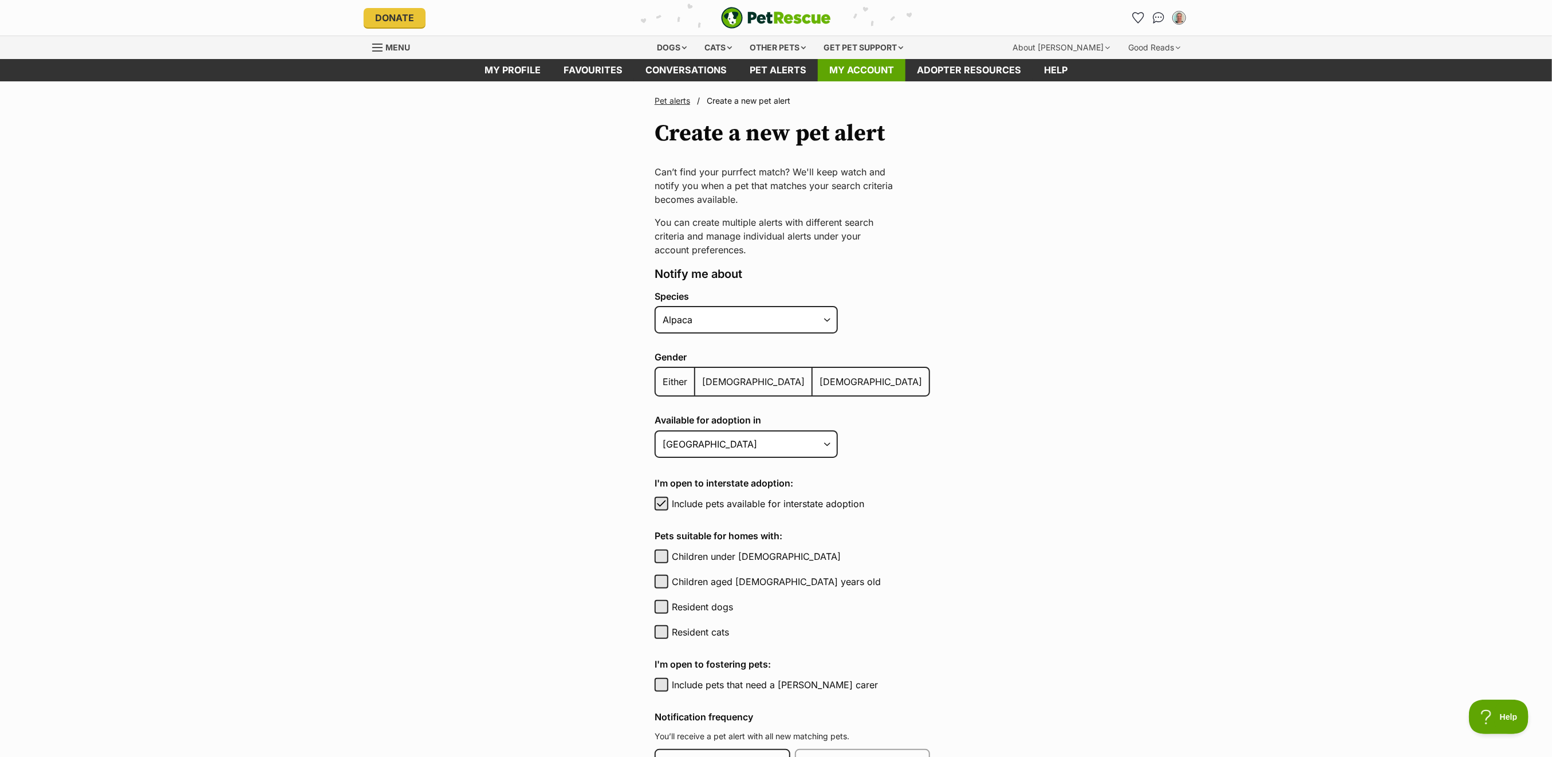
click at [868, 70] on link "My account" at bounding box center [862, 70] width 88 height 22
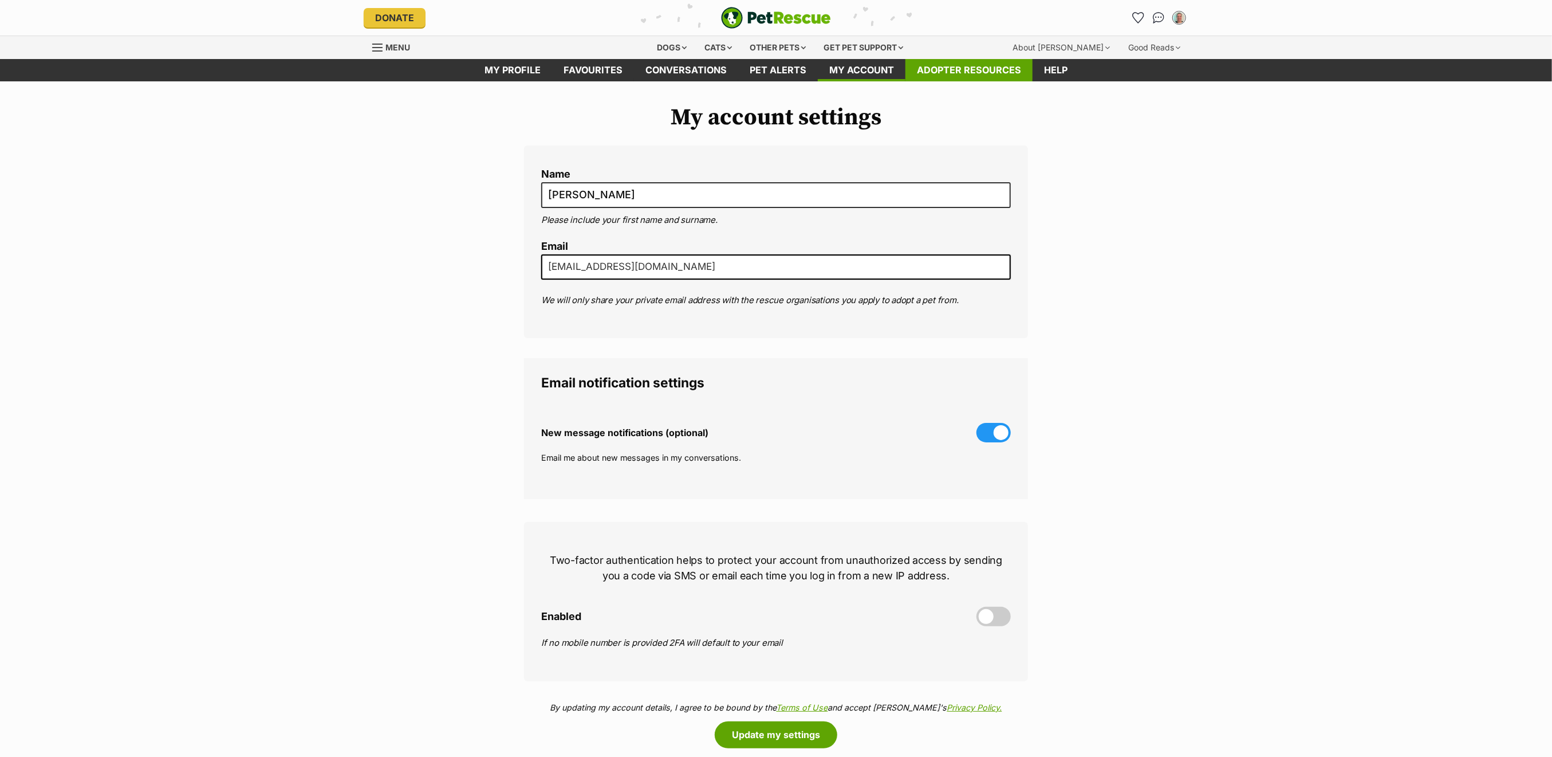
click at [985, 74] on link "Adopter resources" at bounding box center [969, 70] width 127 height 22
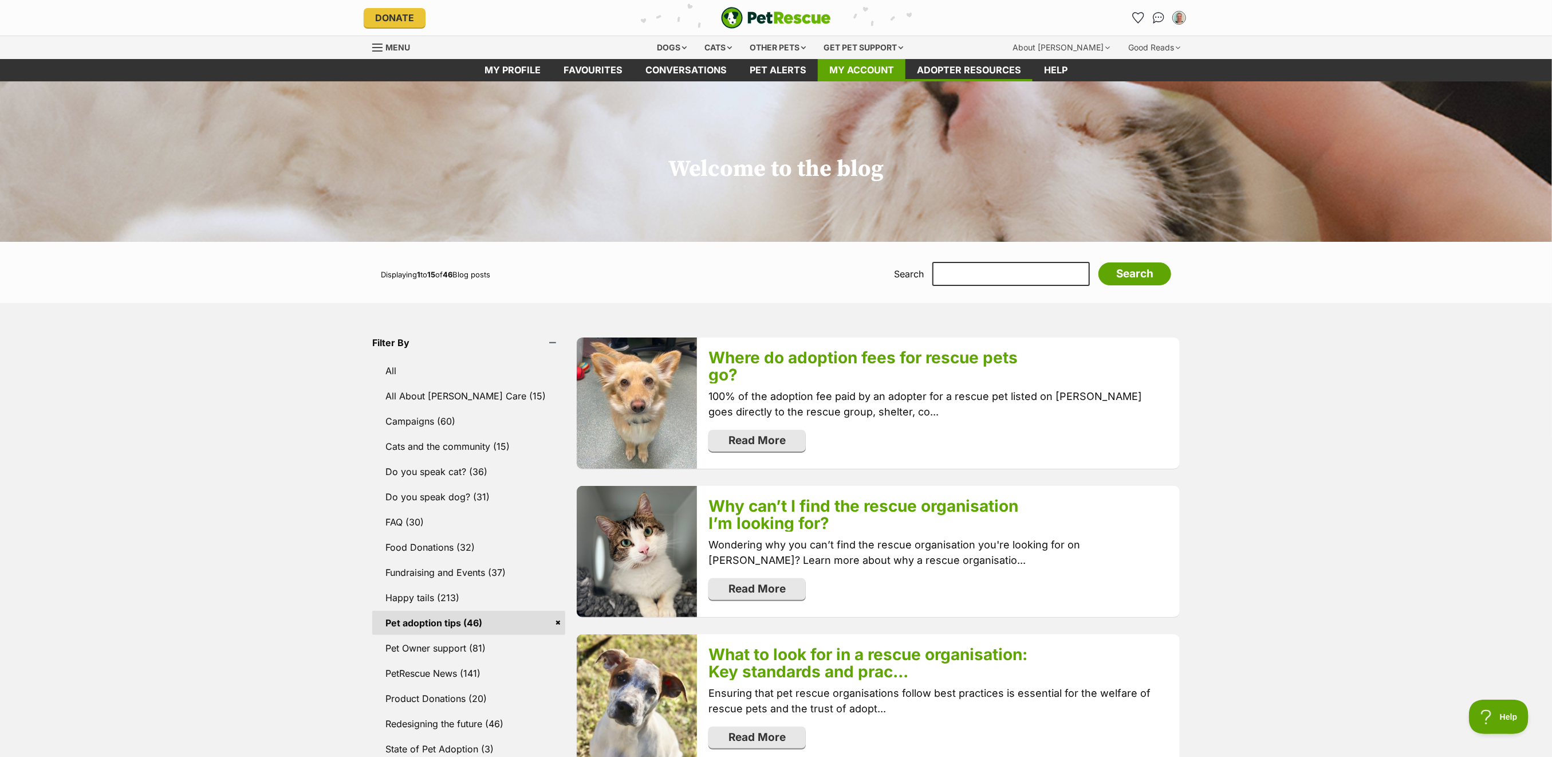
click at [877, 65] on link "My account" at bounding box center [862, 70] width 88 height 22
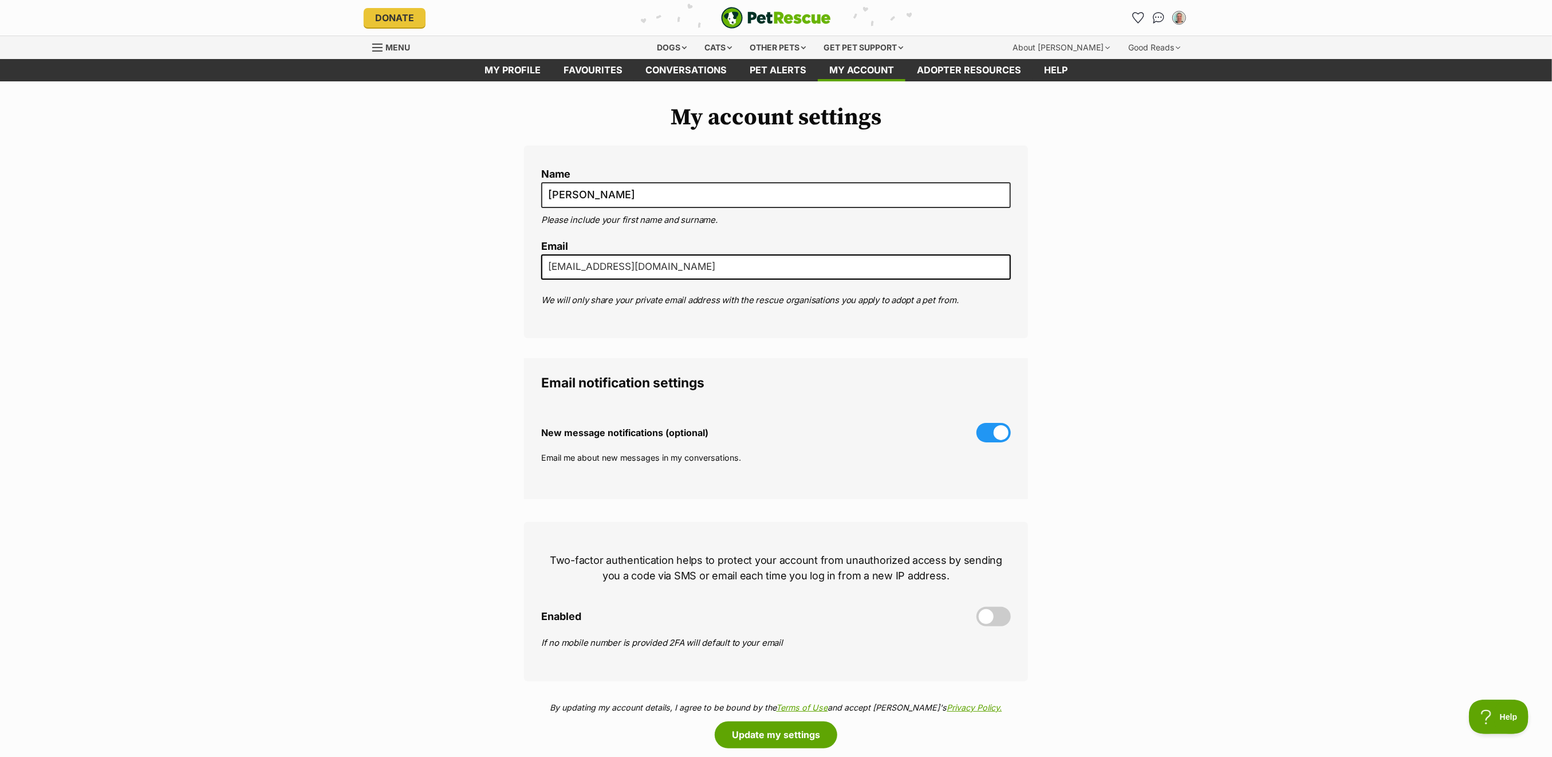
click at [377, 47] on span "Menu" at bounding box center [377, 47] width 10 height 1
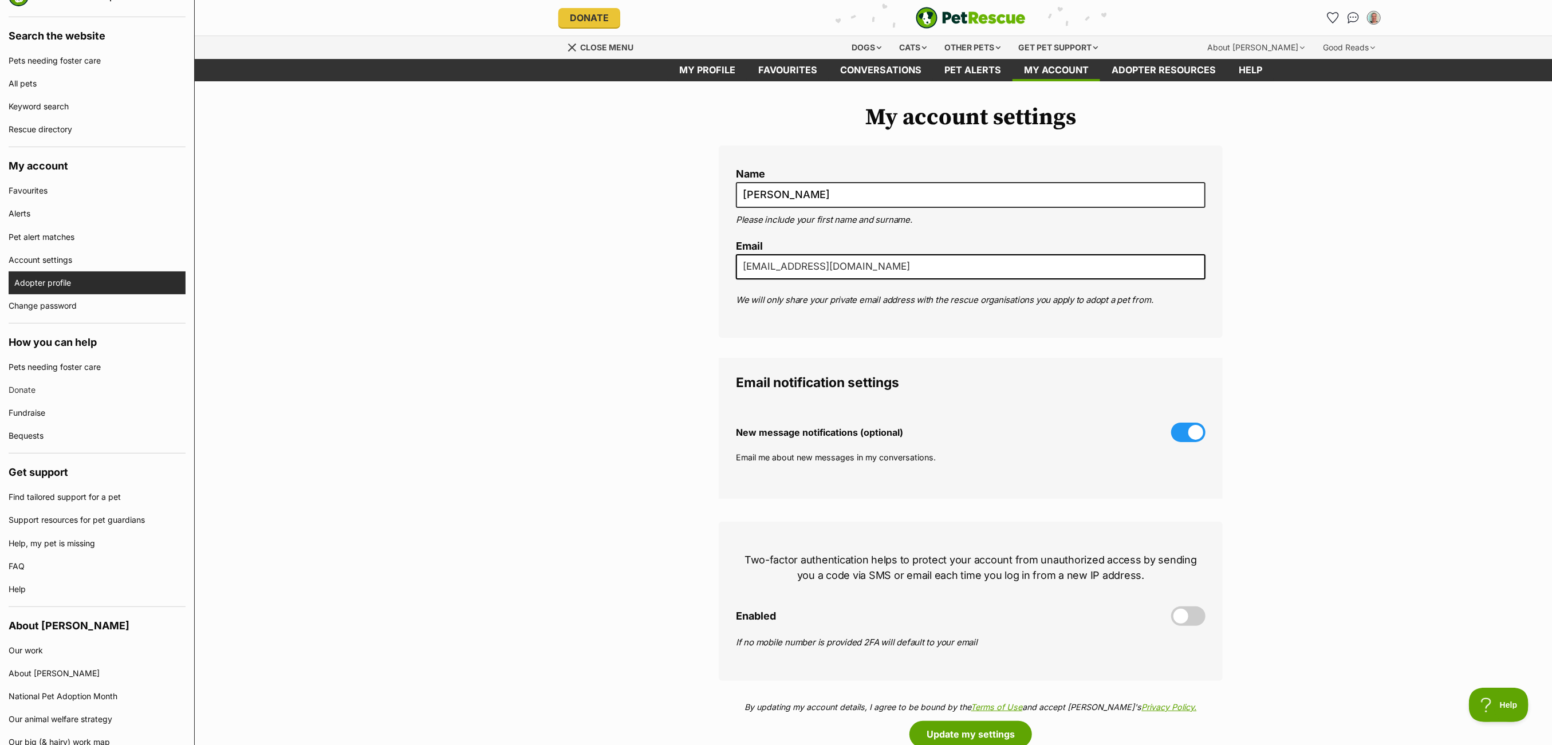
scroll to position [305, 0]
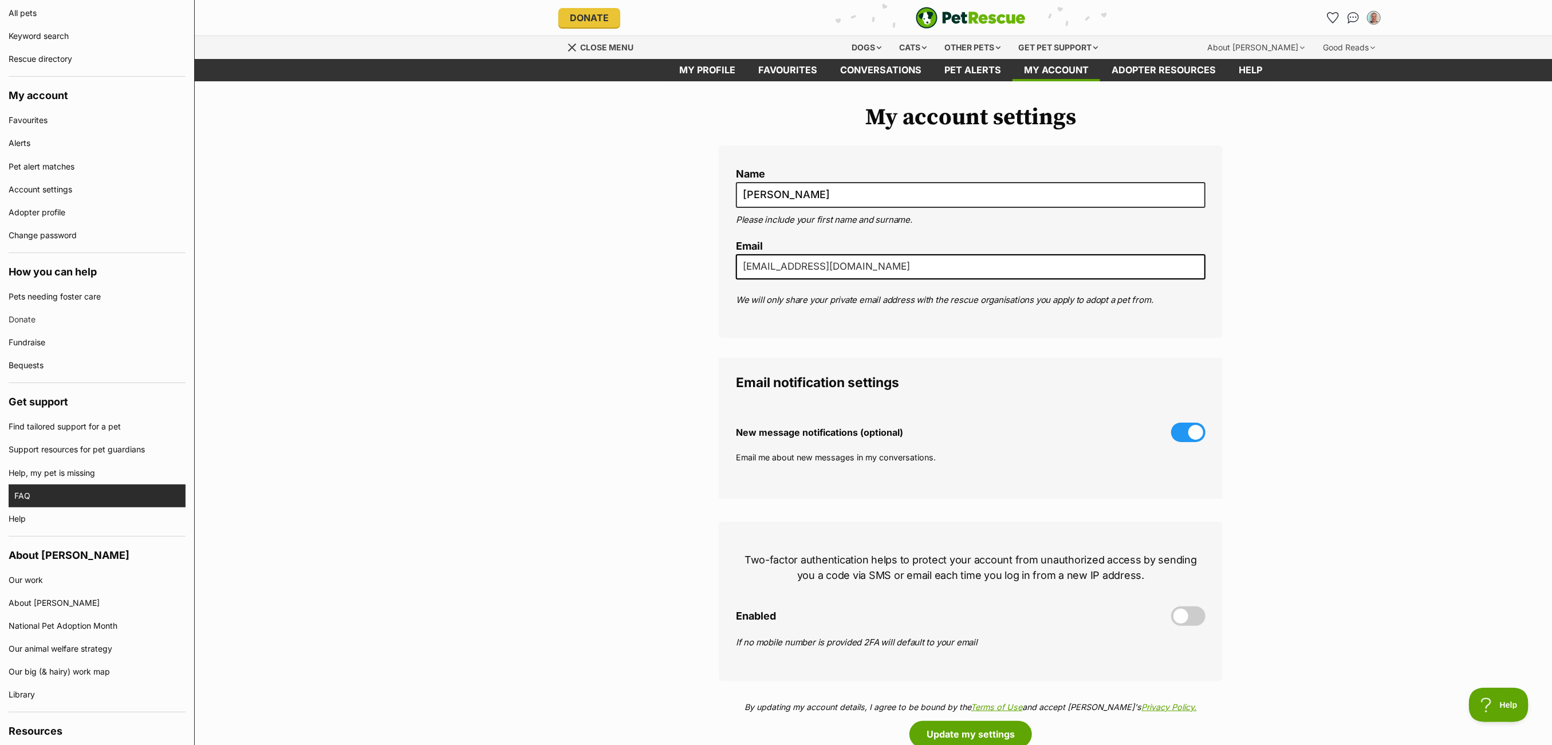
click at [57, 495] on link "FAQ" at bounding box center [99, 496] width 171 height 23
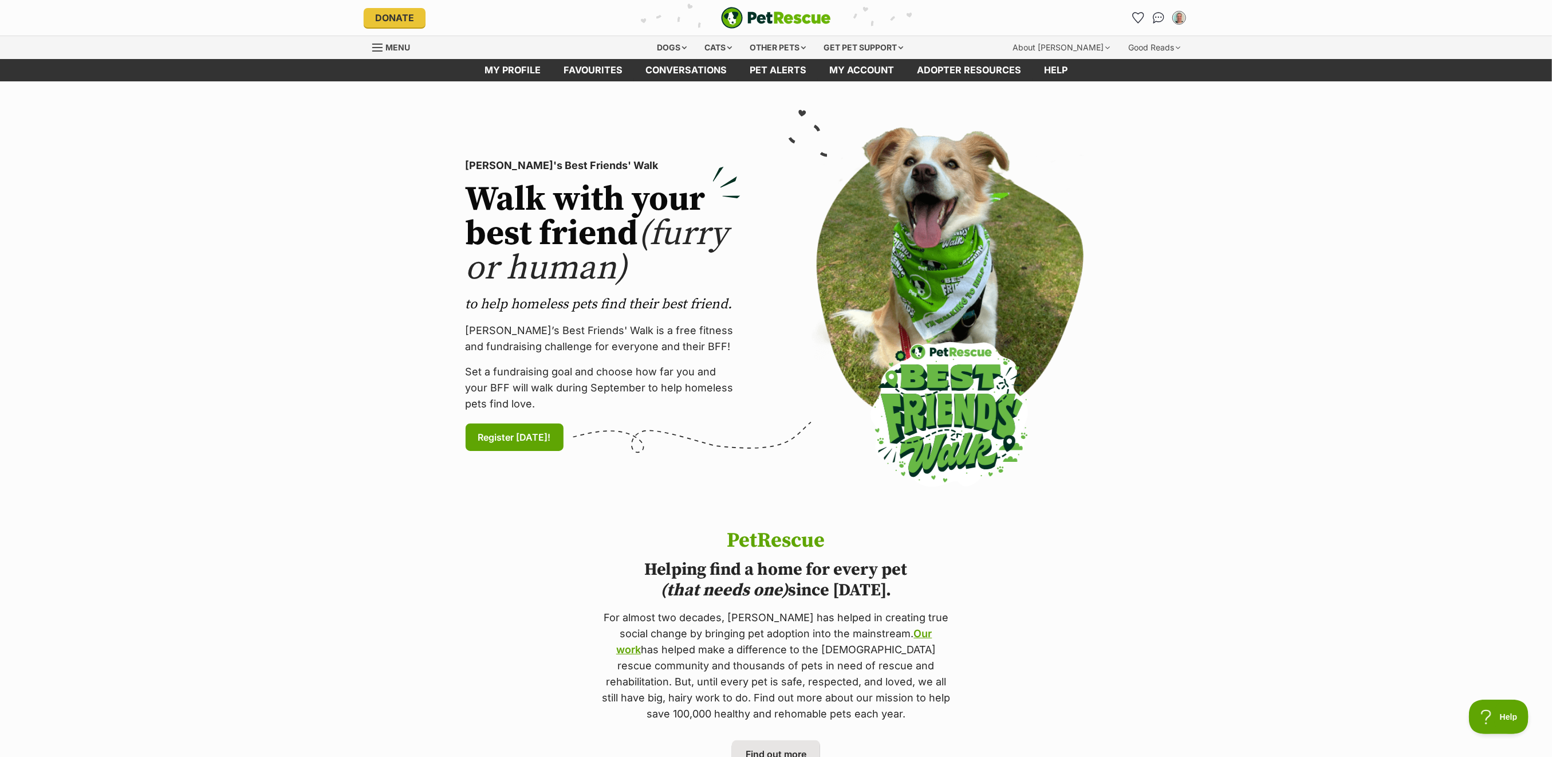
drag, startPoint x: 0, startPoint y: 0, endPoint x: 579, endPoint y: 109, distance: 589.2
click at [579, 109] on section "[PERSON_NAME]'s Best Friends' Walk Walk with your best friend (furry or human) …" at bounding box center [776, 305] width 1552 height 448
click at [1173, 16] on div "My account" at bounding box center [1180, 18] width 18 height 18
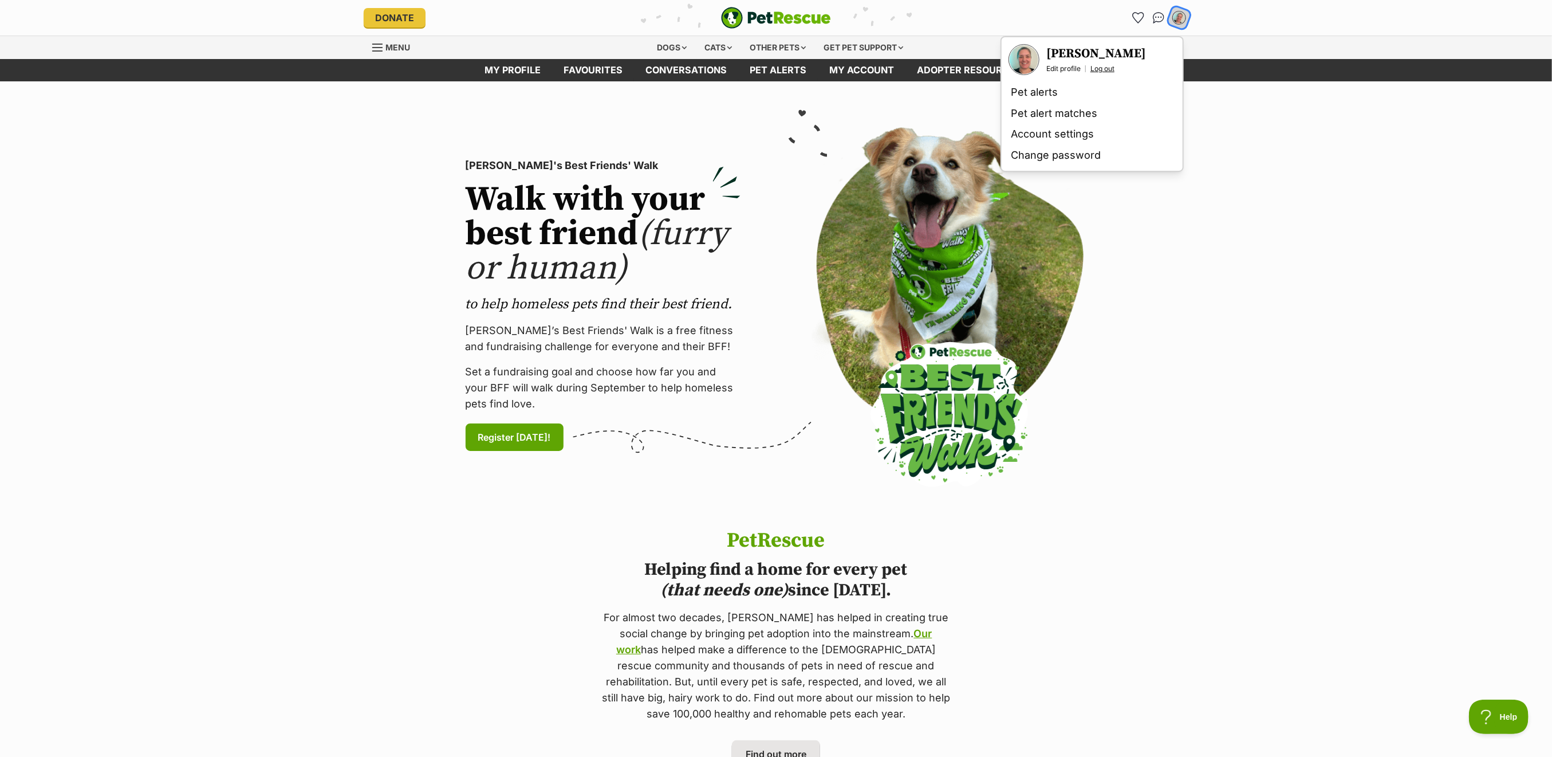
click at [1101, 69] on link "Log out" at bounding box center [1103, 68] width 24 height 9
